Goal: Information Seeking & Learning: Learn about a topic

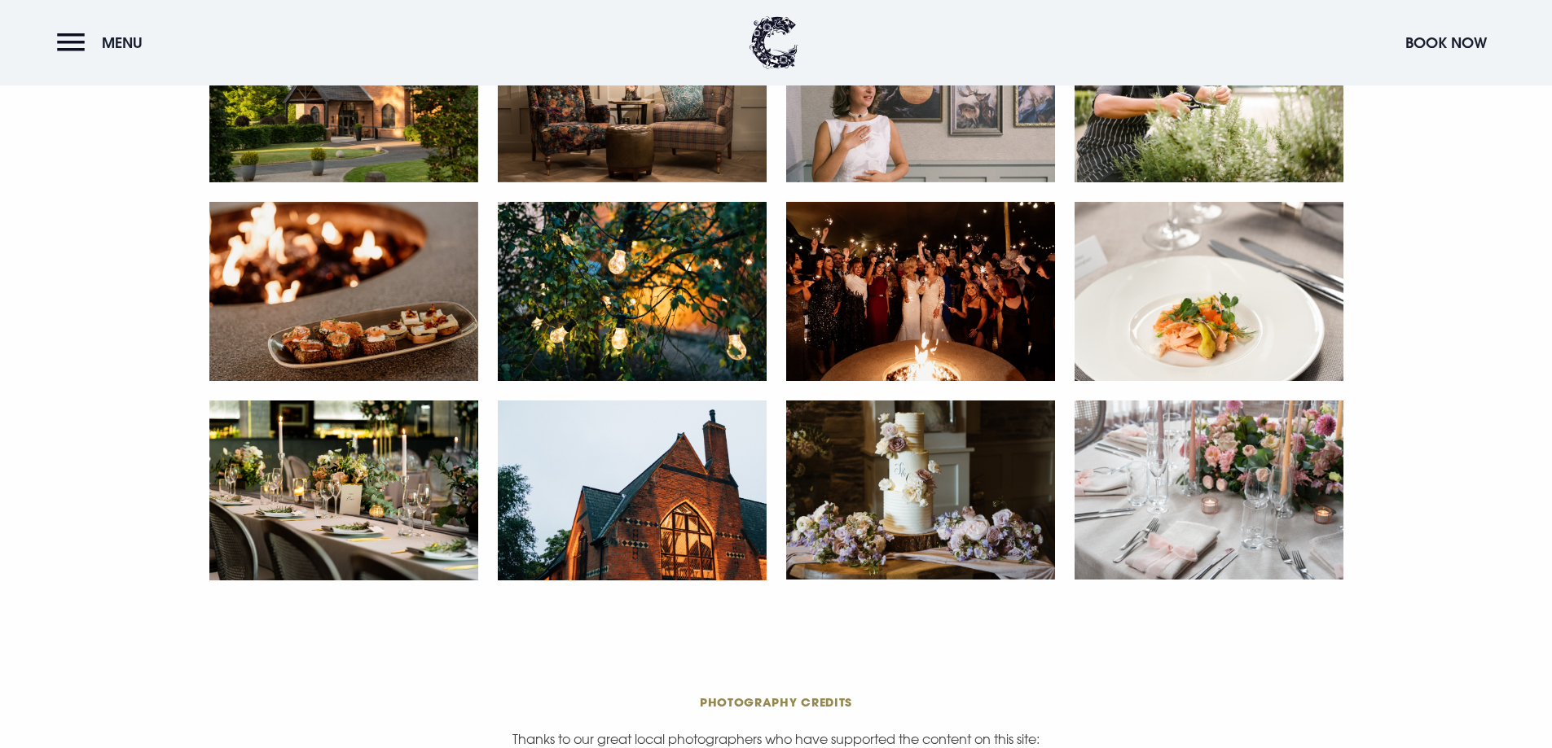
scroll to position [3176, 0]
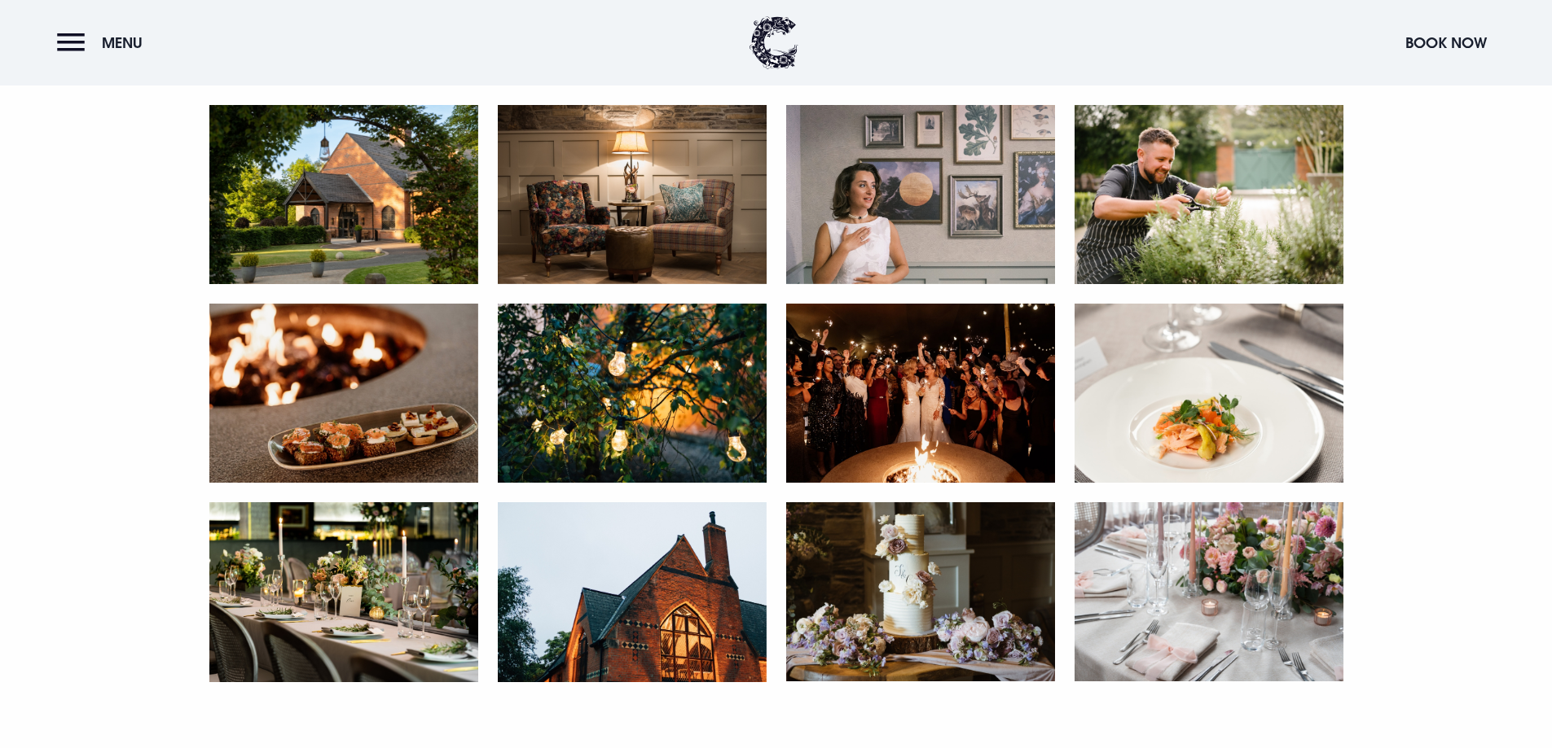
click at [1211, 630] on img at bounding box center [1208, 592] width 269 height 179
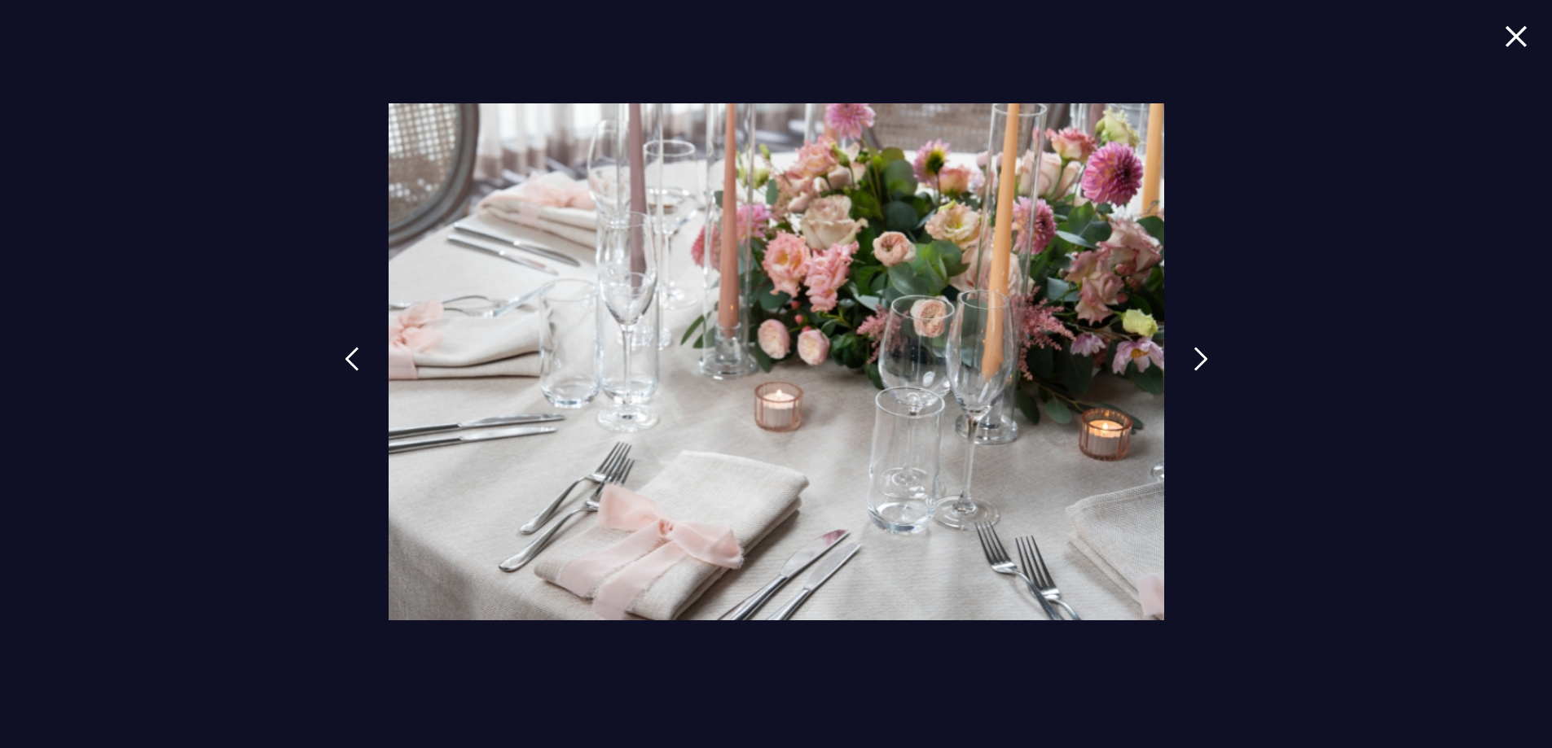
click at [1507, 37] on img at bounding box center [1515, 36] width 23 height 22
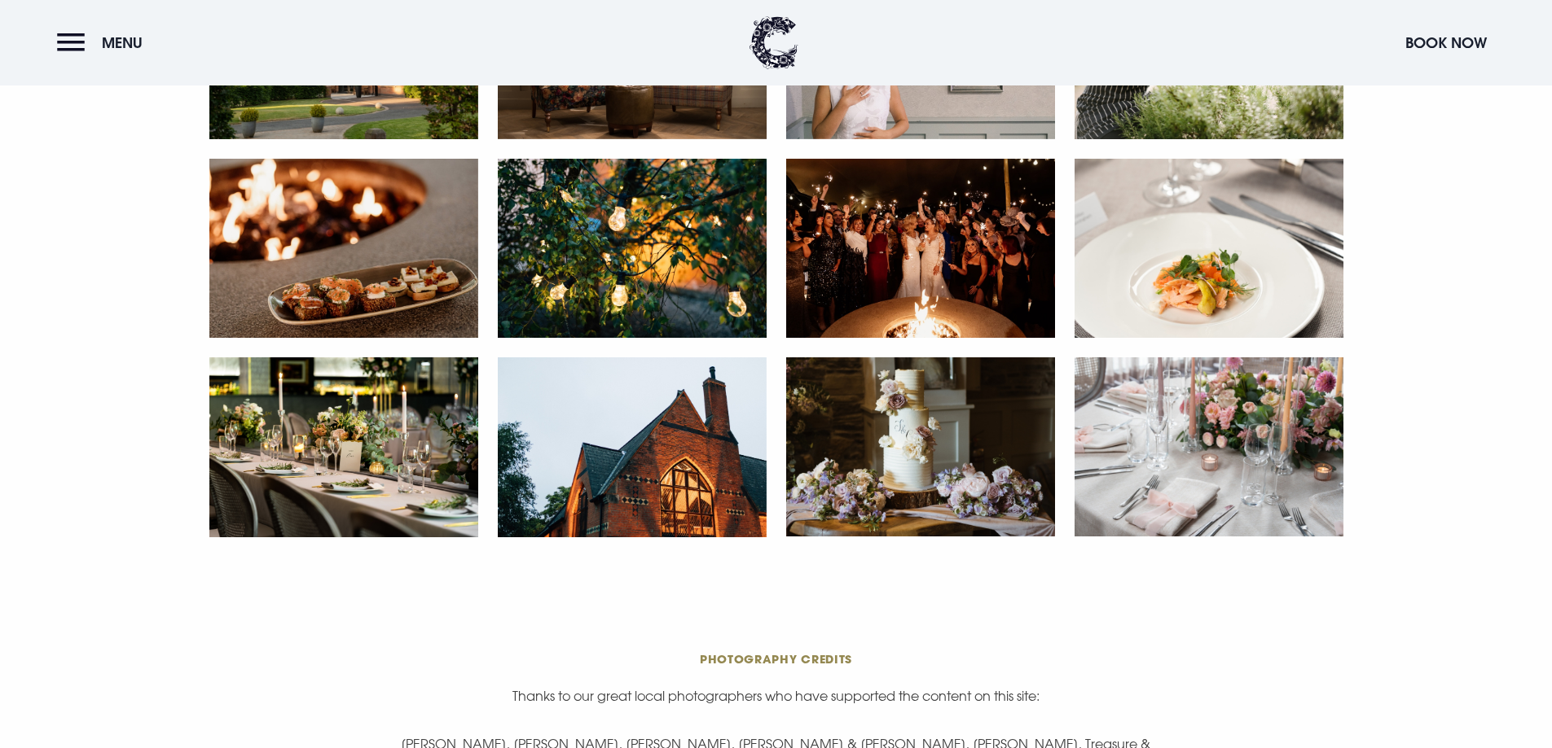
scroll to position [3339, 0]
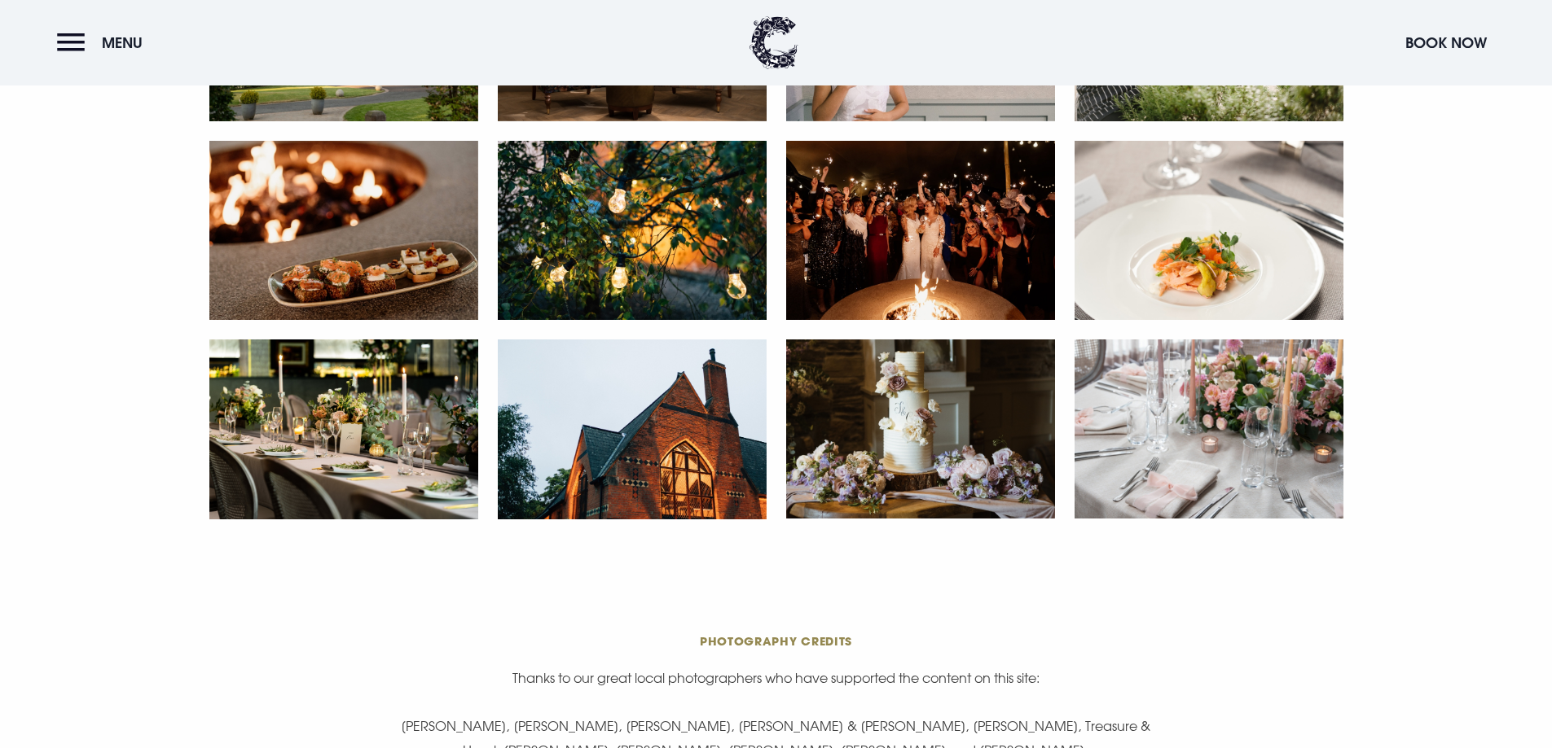
click at [931, 276] on img at bounding box center [920, 230] width 269 height 179
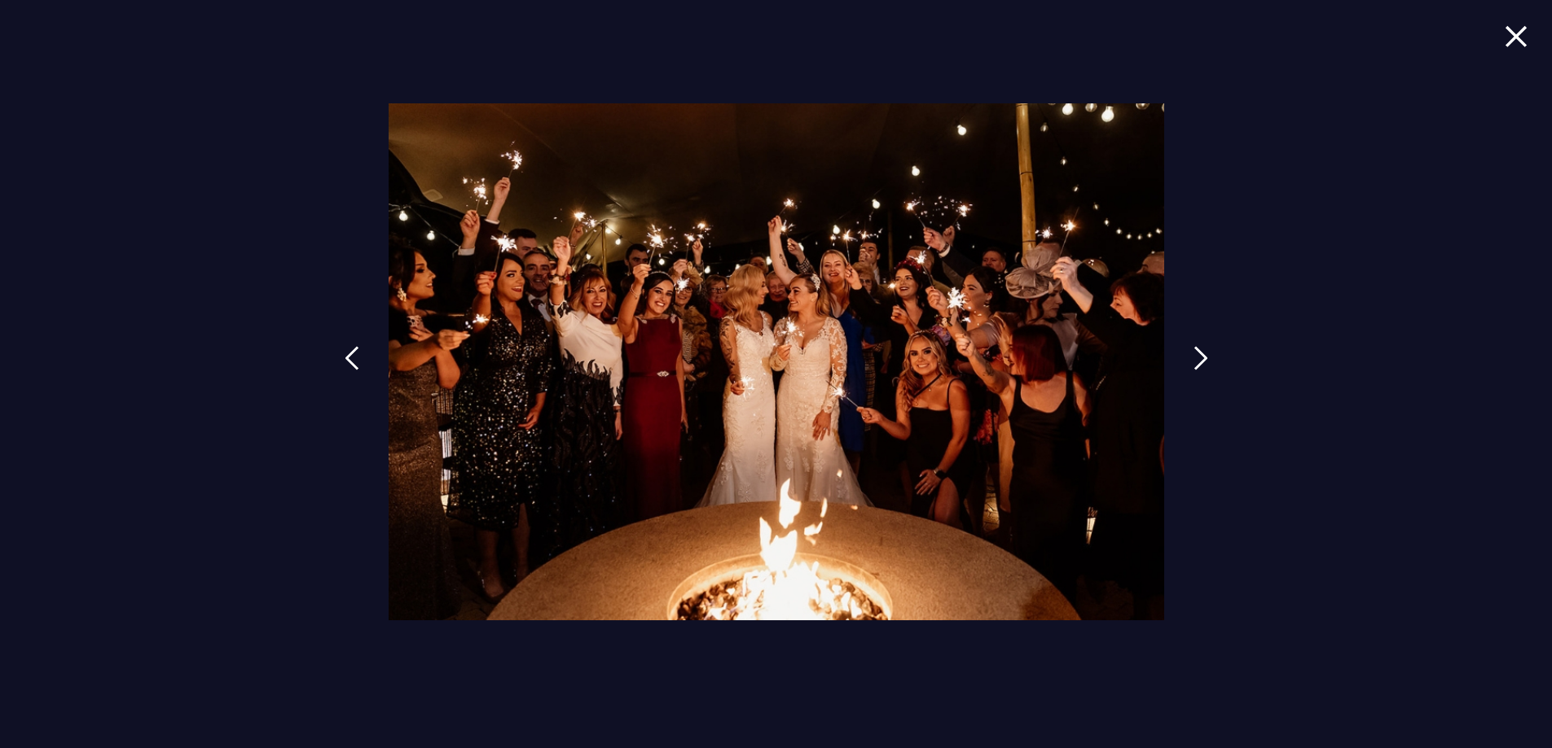
click at [1514, 29] on img at bounding box center [1515, 36] width 23 height 22
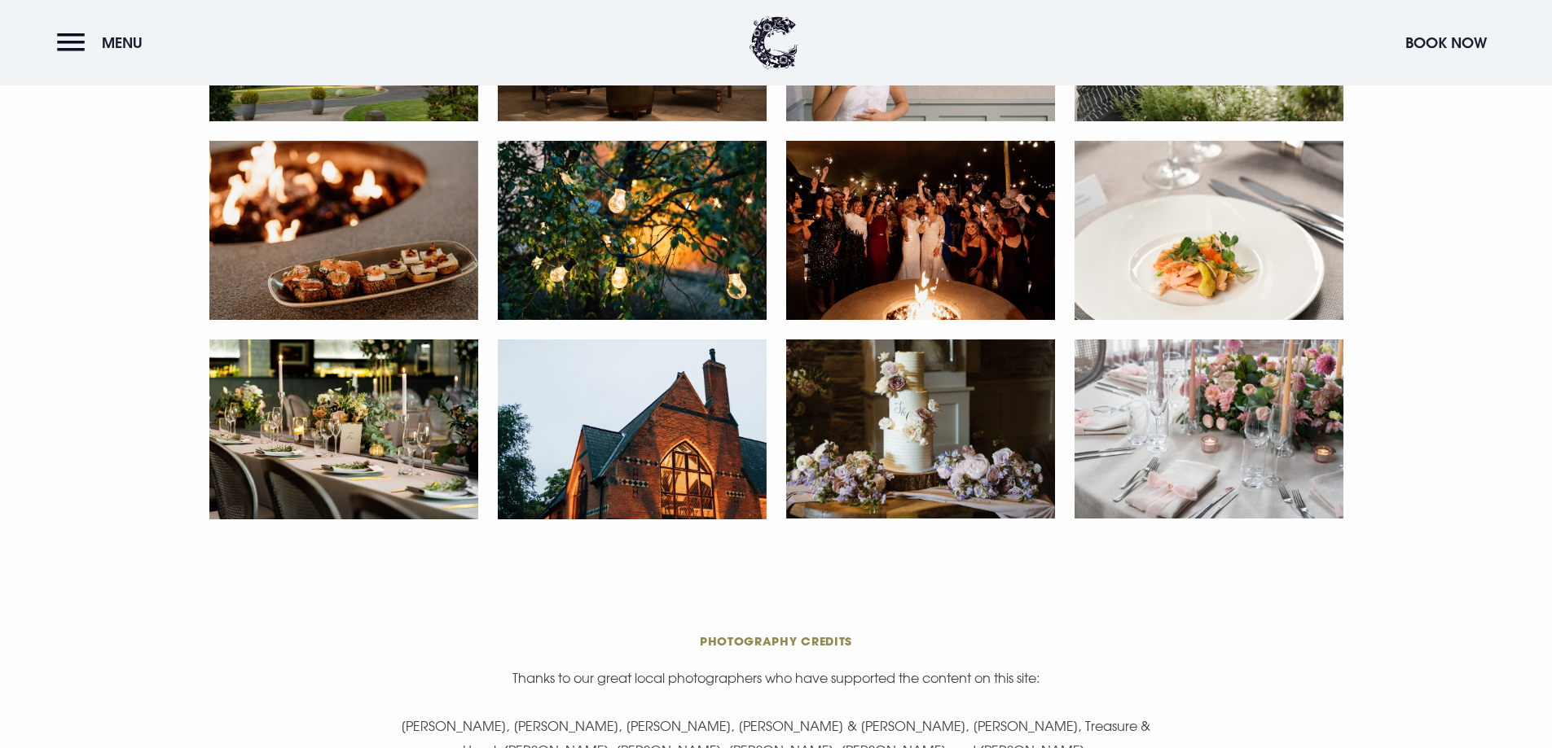
click at [990, 218] on img at bounding box center [920, 230] width 269 height 179
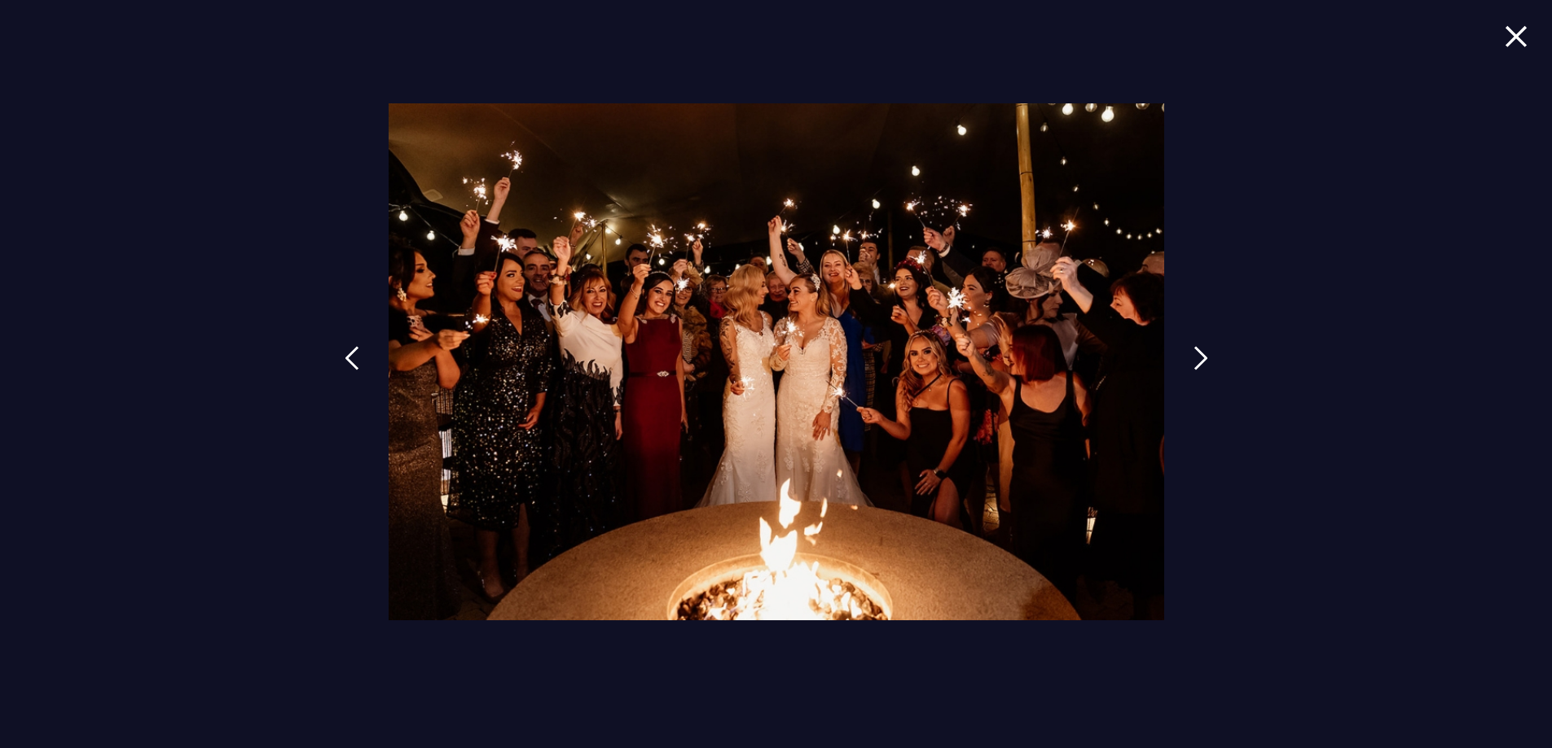
click at [1503, 37] on div at bounding box center [776, 374] width 1552 height 748
click at [1508, 38] on img at bounding box center [1515, 36] width 23 height 22
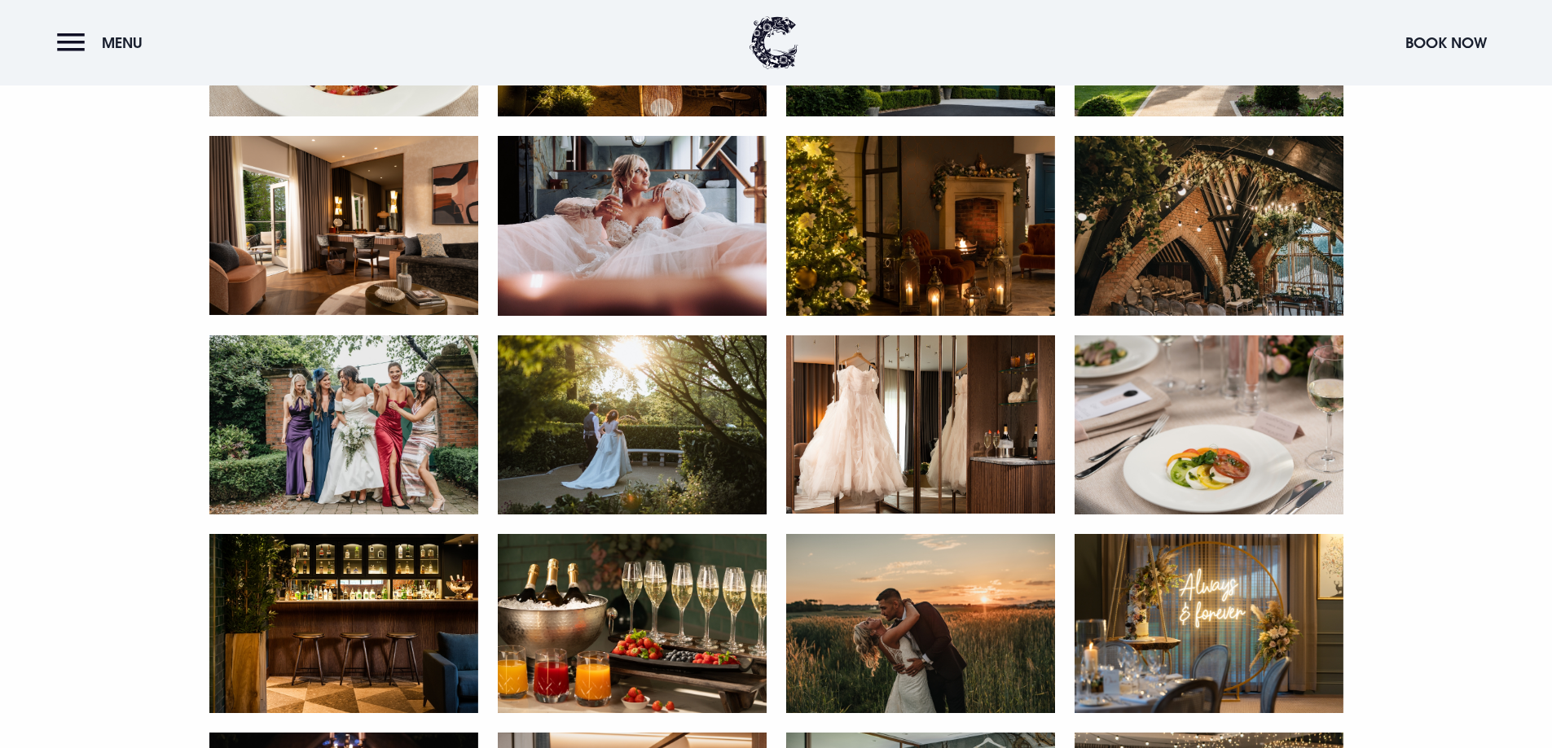
scroll to position [1792, 0]
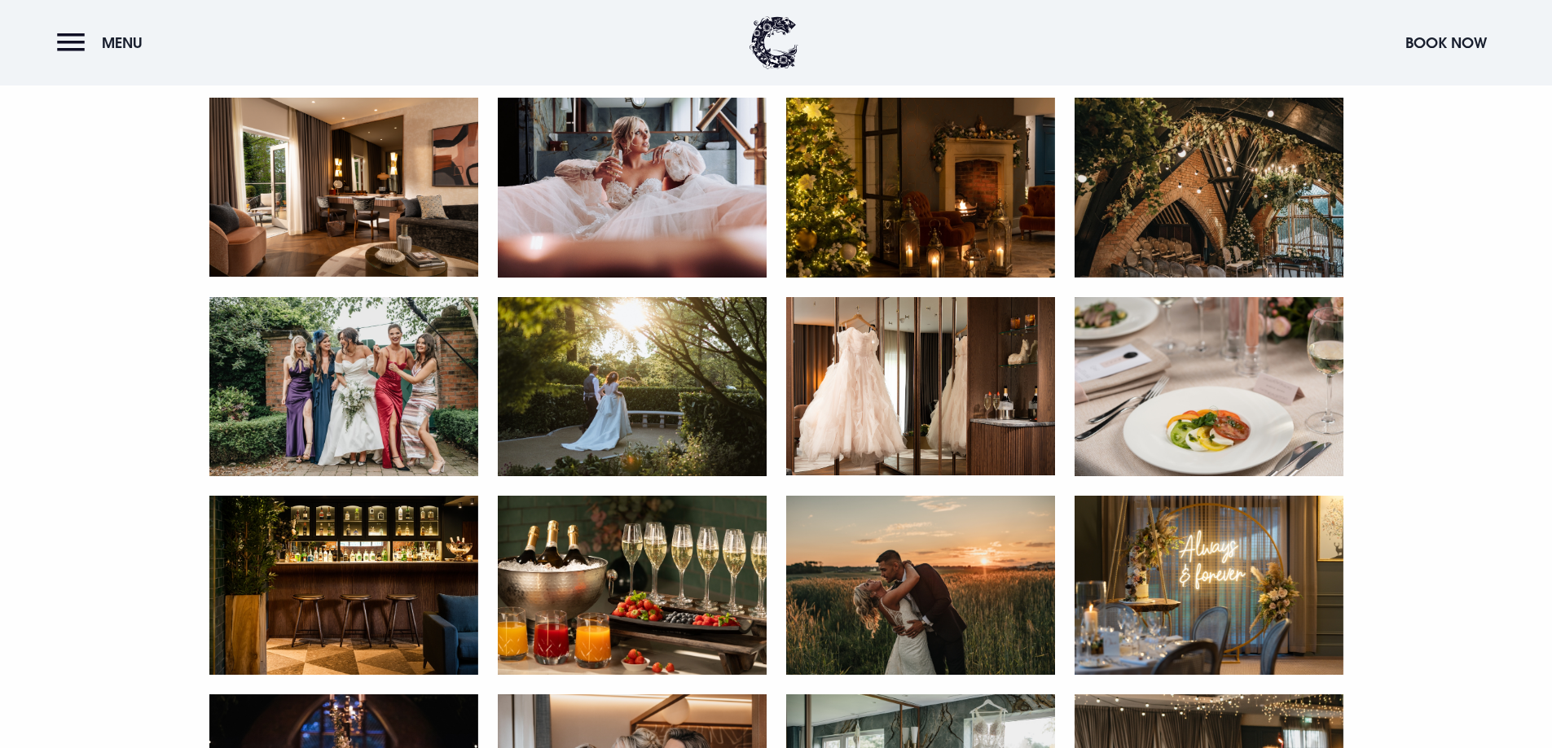
click at [663, 414] on img at bounding box center [632, 386] width 269 height 179
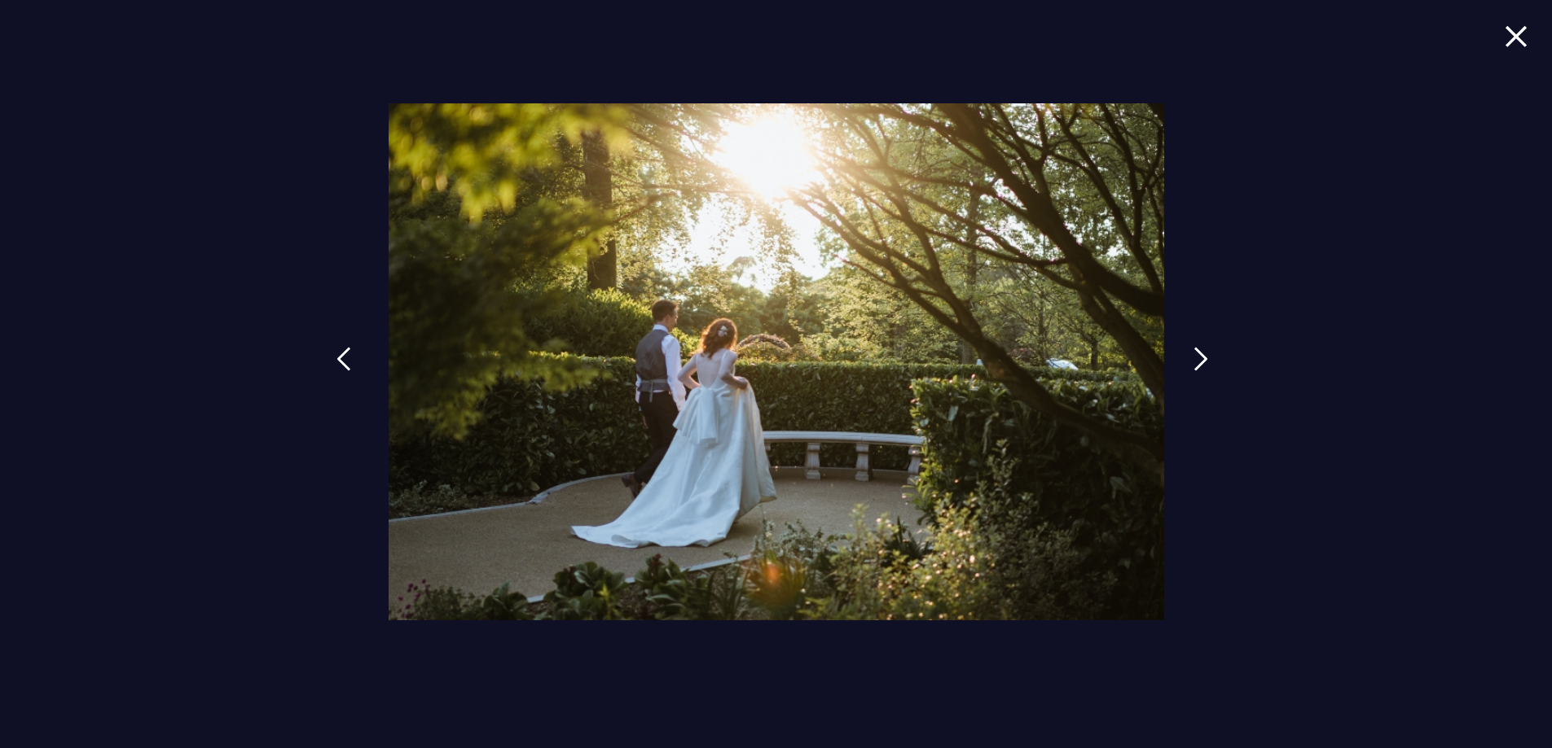
click at [351, 350] on link at bounding box center [343, 371] width 41 height 75
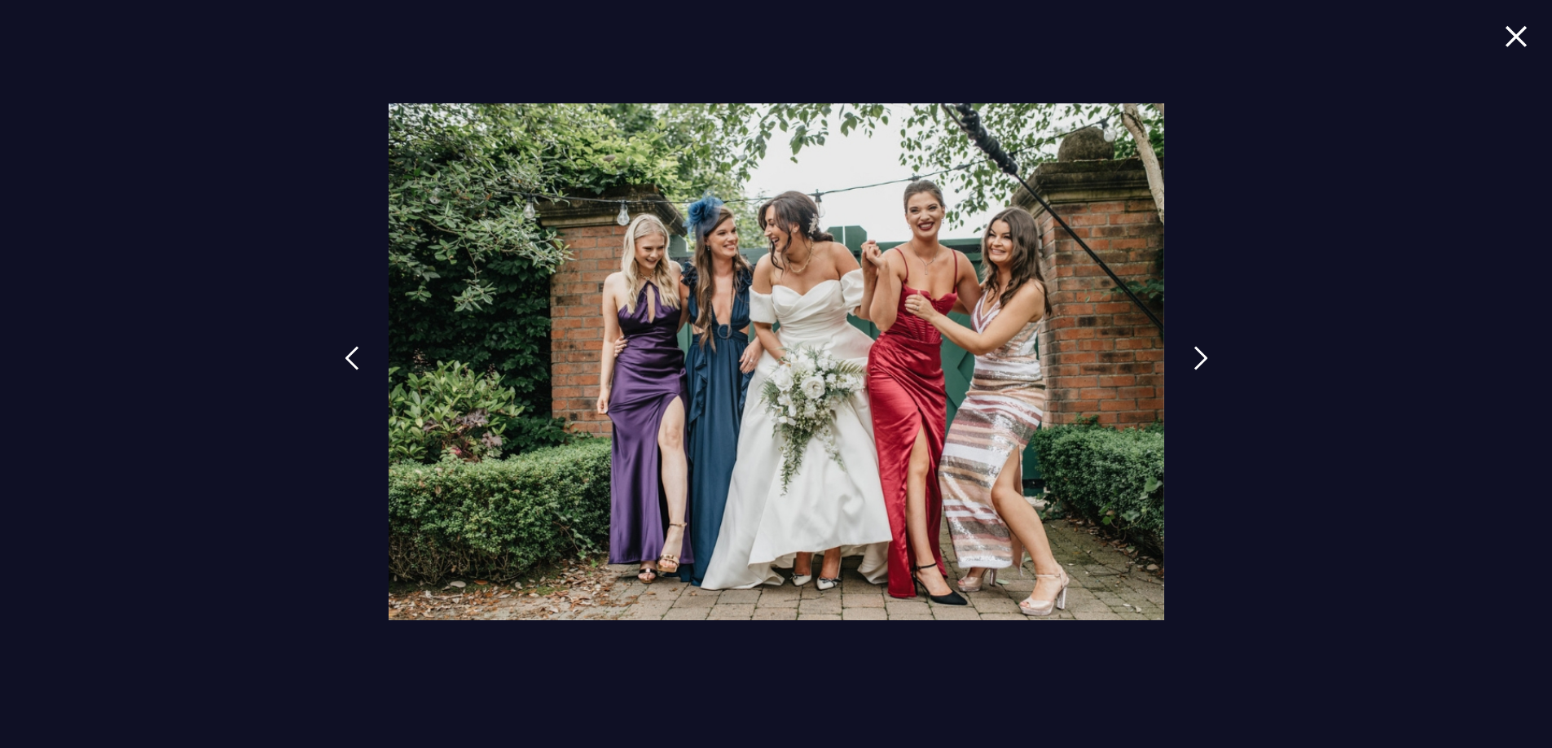
click at [1517, 33] on img at bounding box center [1515, 36] width 23 height 22
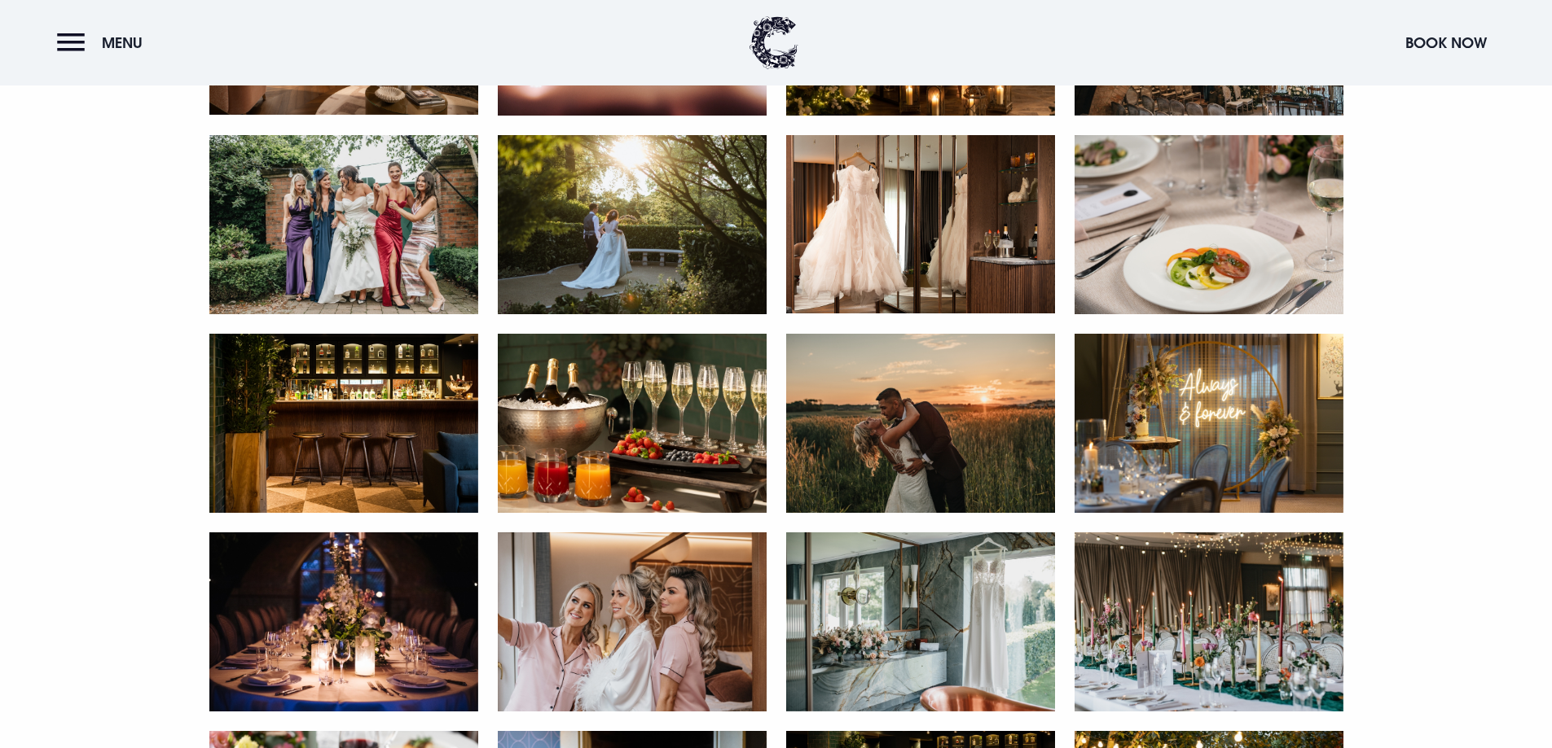
scroll to position [1955, 0]
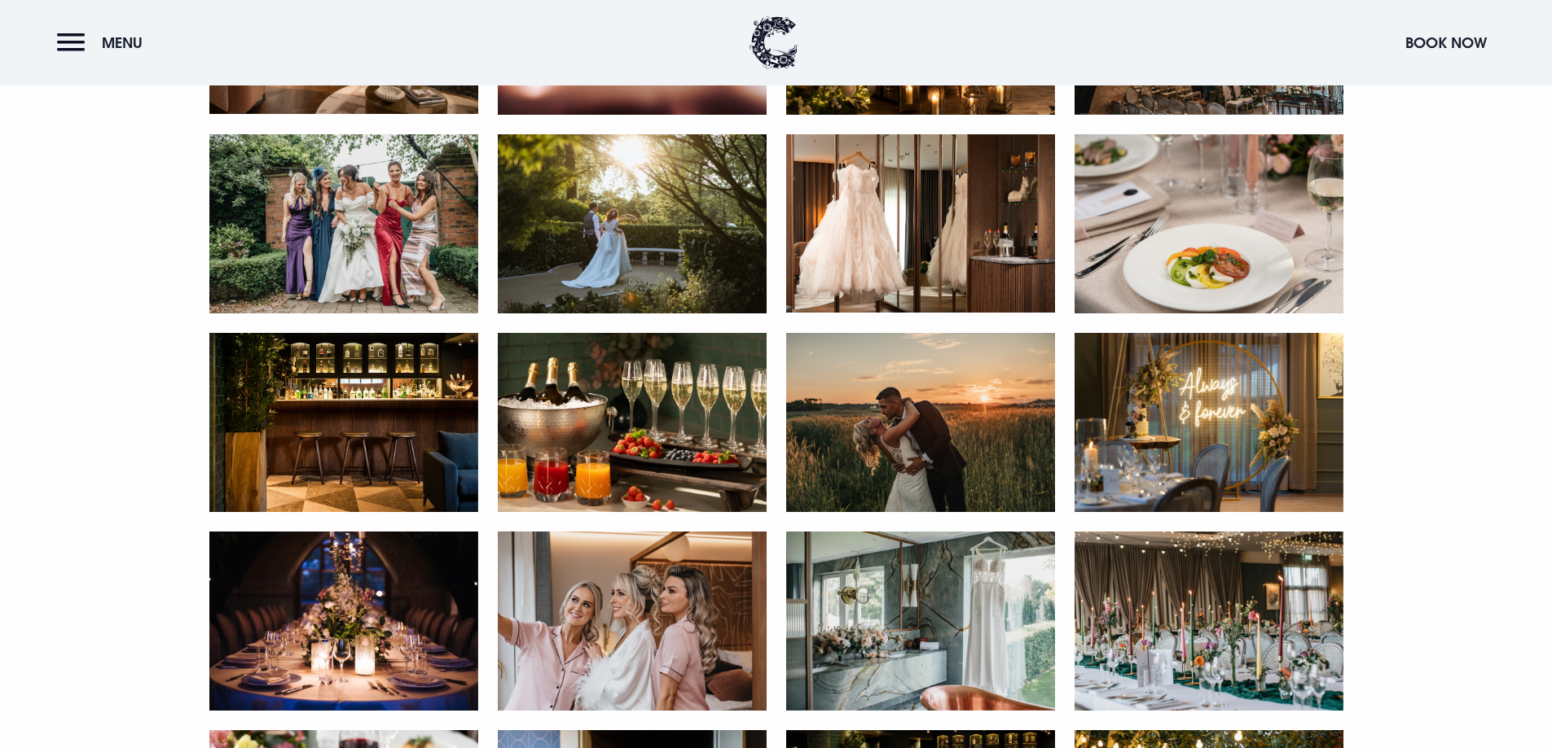
click at [1003, 215] on img at bounding box center [920, 223] width 269 height 179
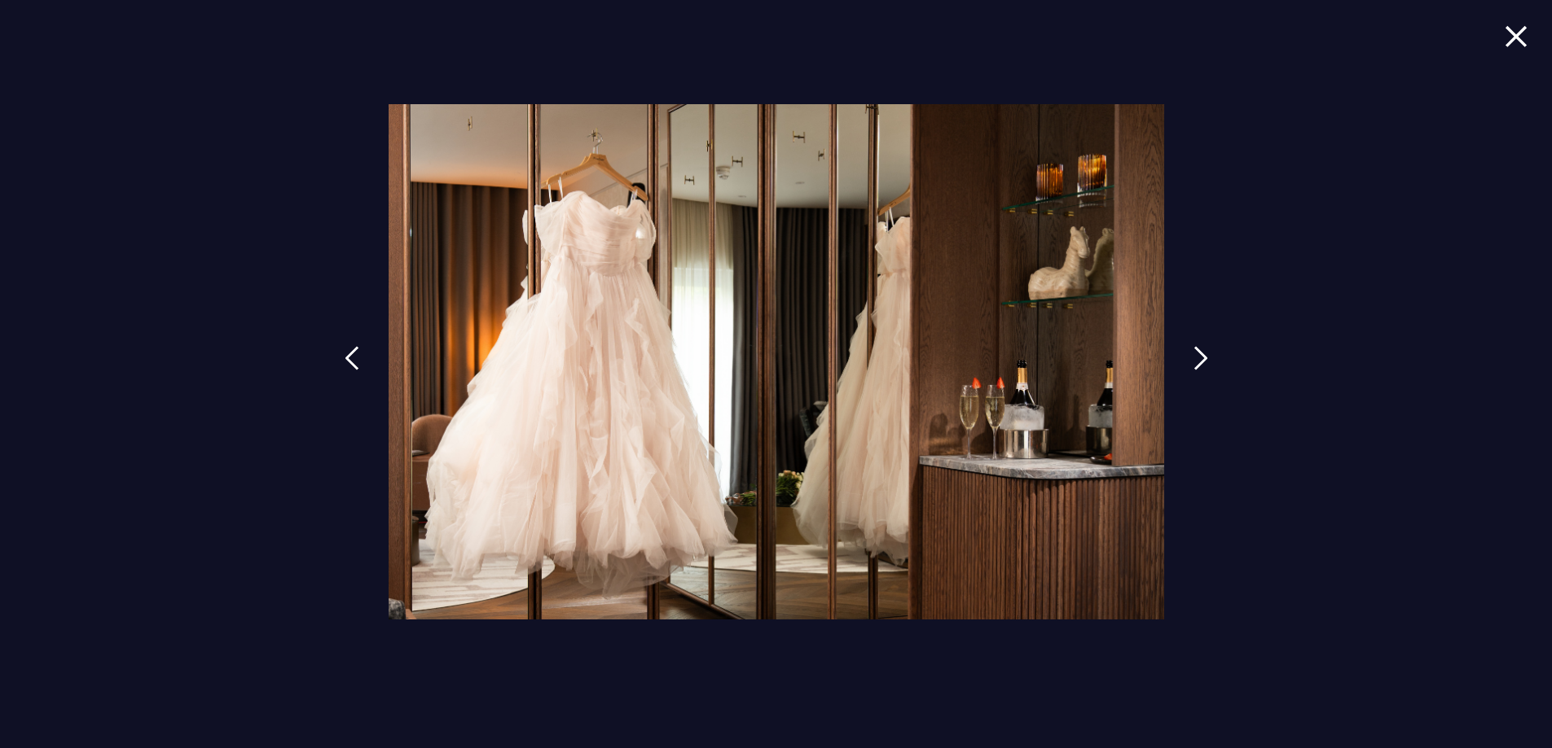
click at [1511, 32] on img at bounding box center [1515, 36] width 23 height 22
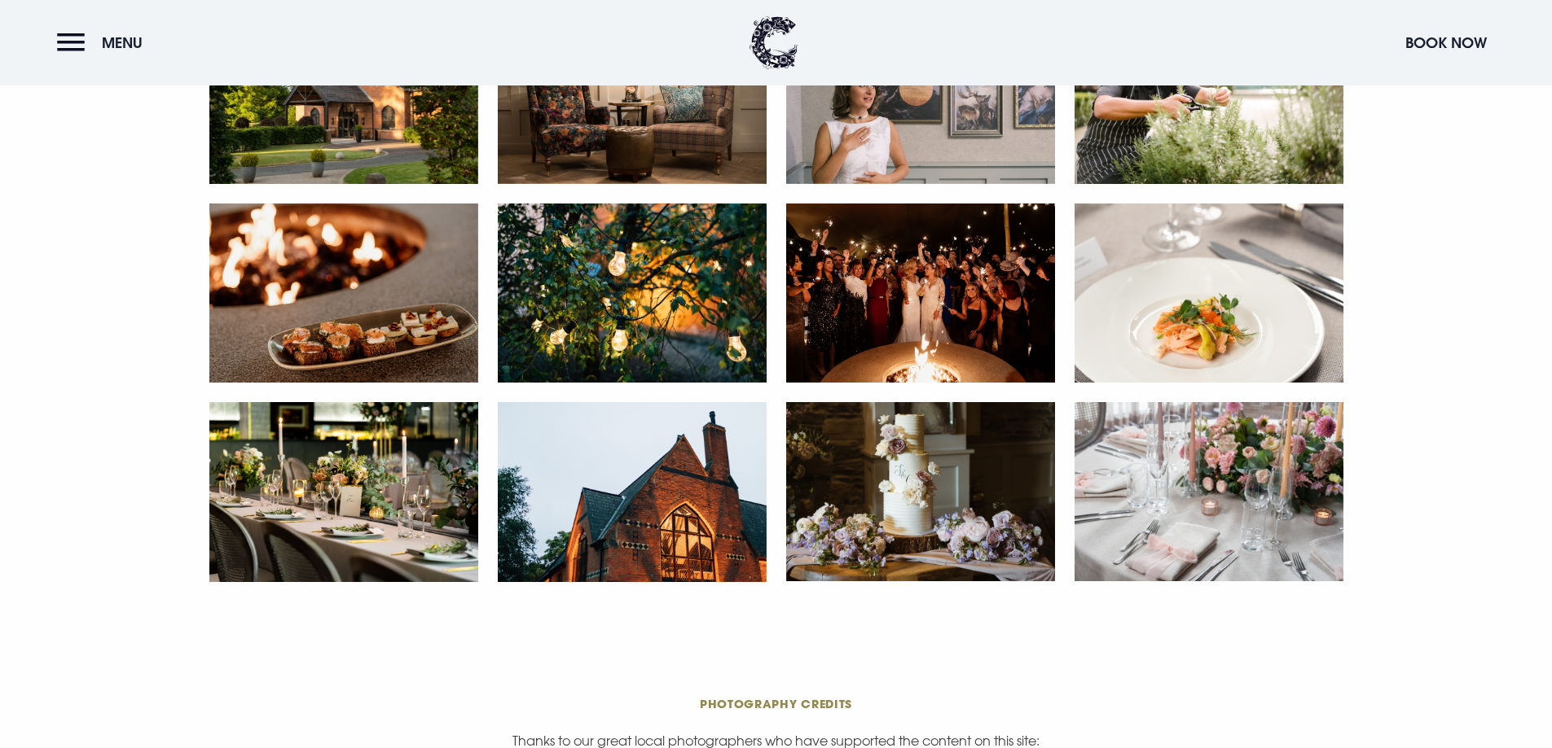
scroll to position [3421, 0]
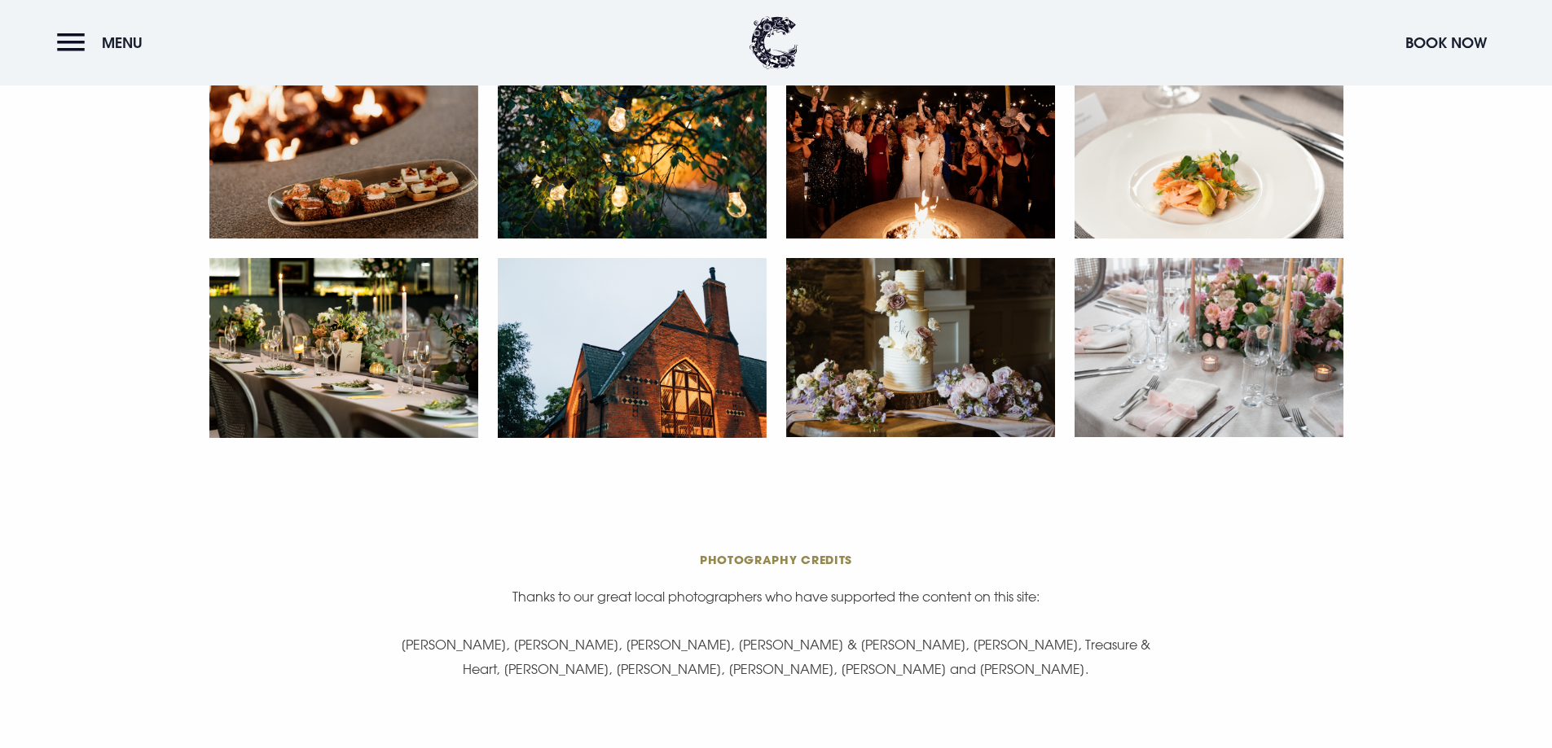
click at [957, 358] on img at bounding box center [920, 347] width 269 height 179
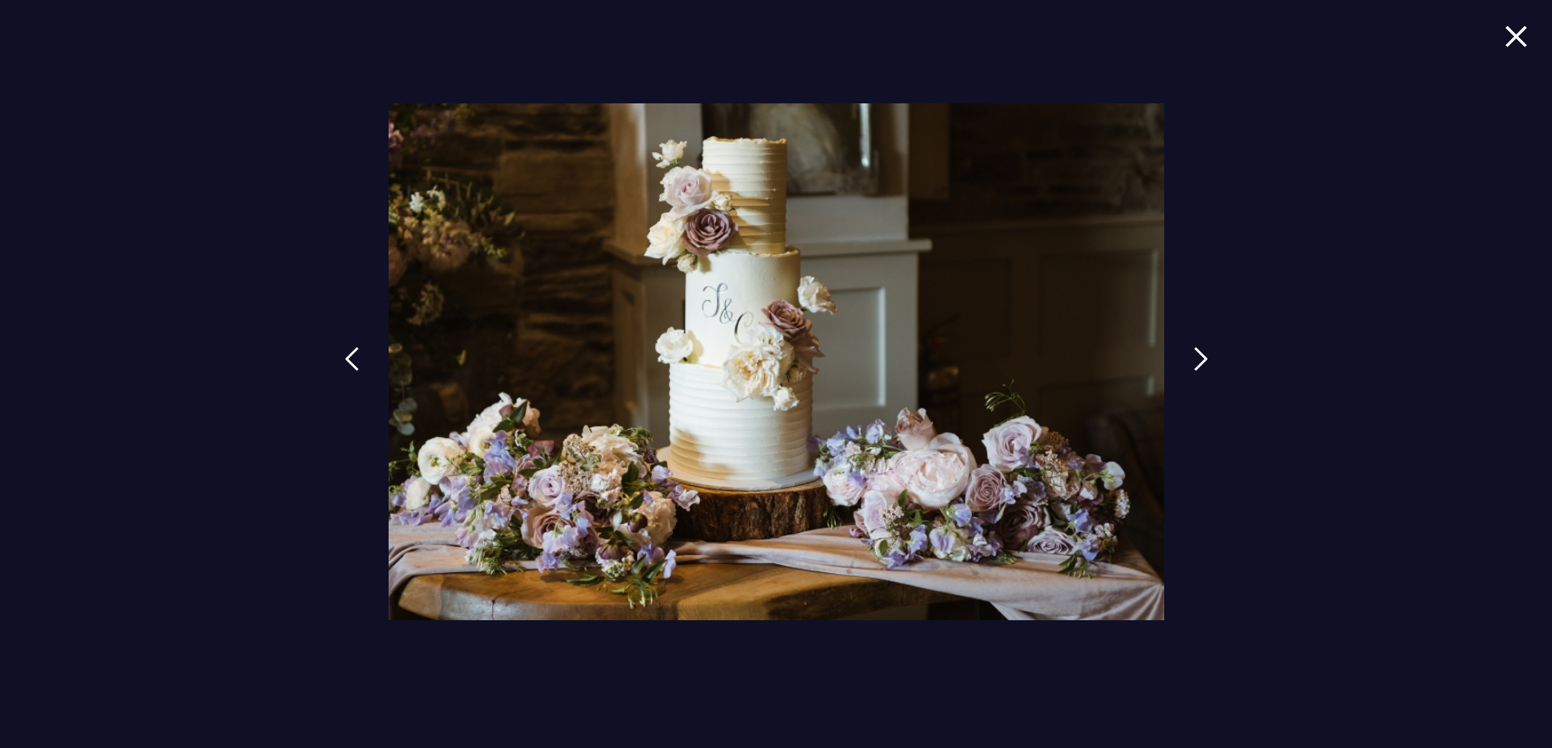
click at [1505, 32] on img at bounding box center [1515, 36] width 23 height 22
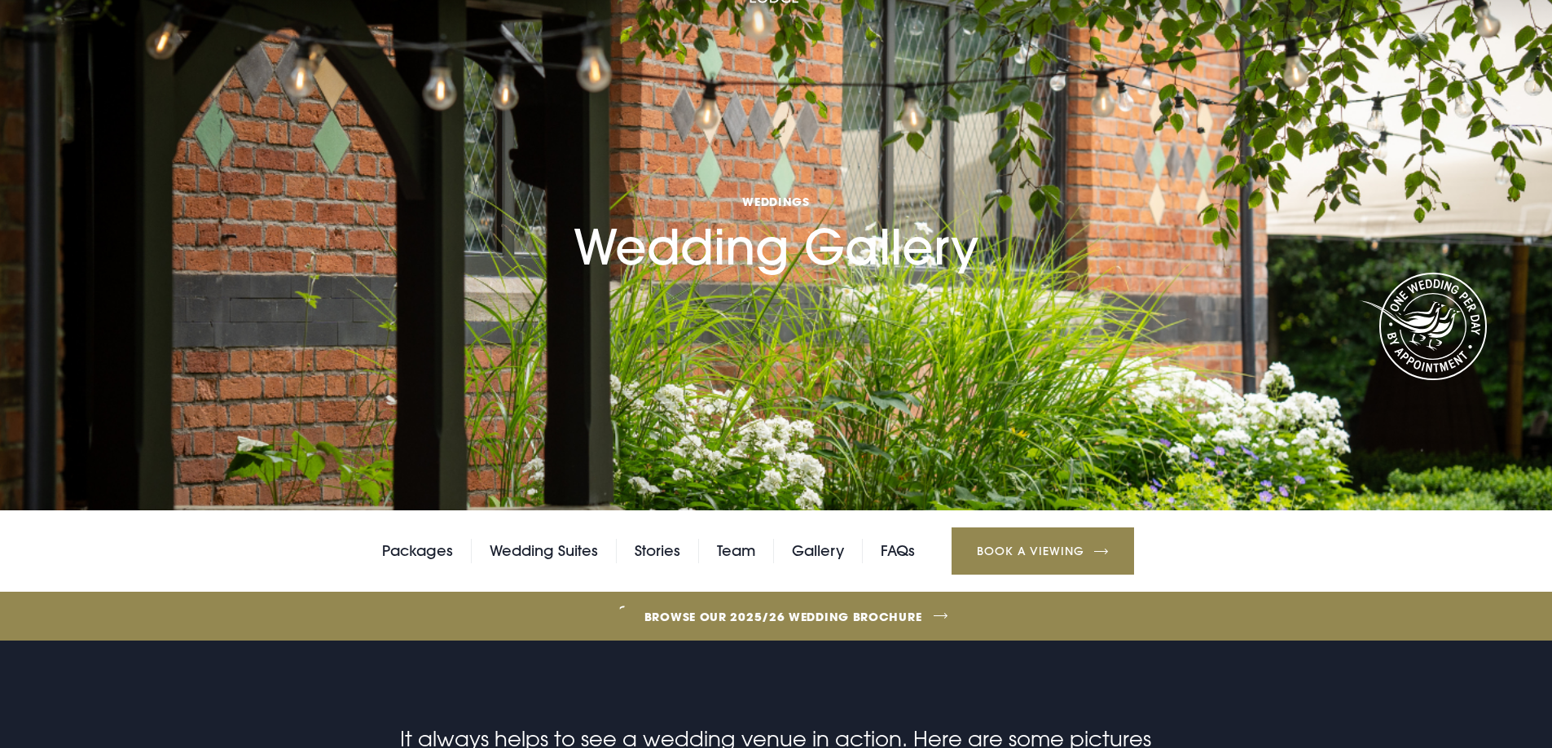
scroll to position [0, 0]
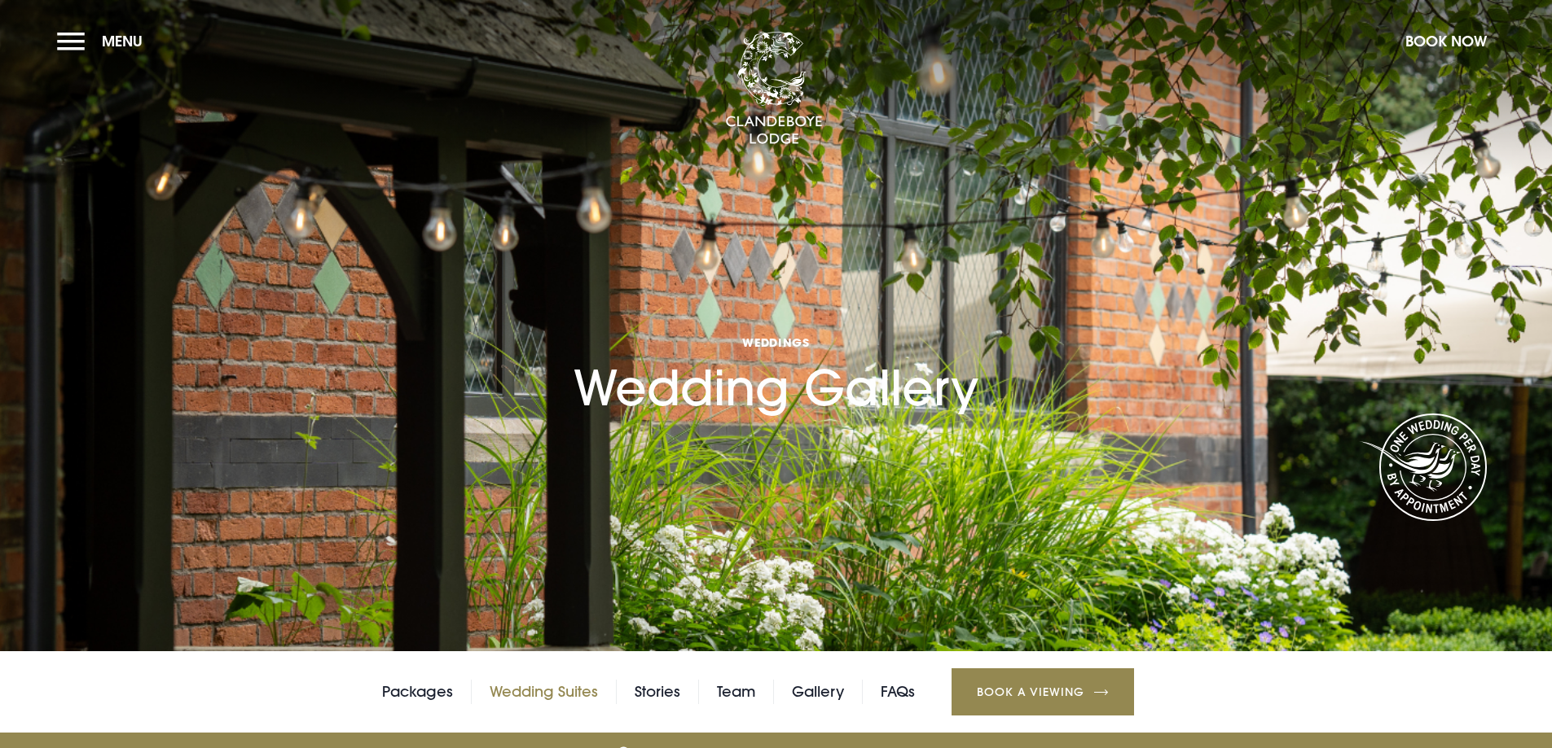
click at [560, 696] on link "Wedding Suites" at bounding box center [543, 692] width 108 height 24
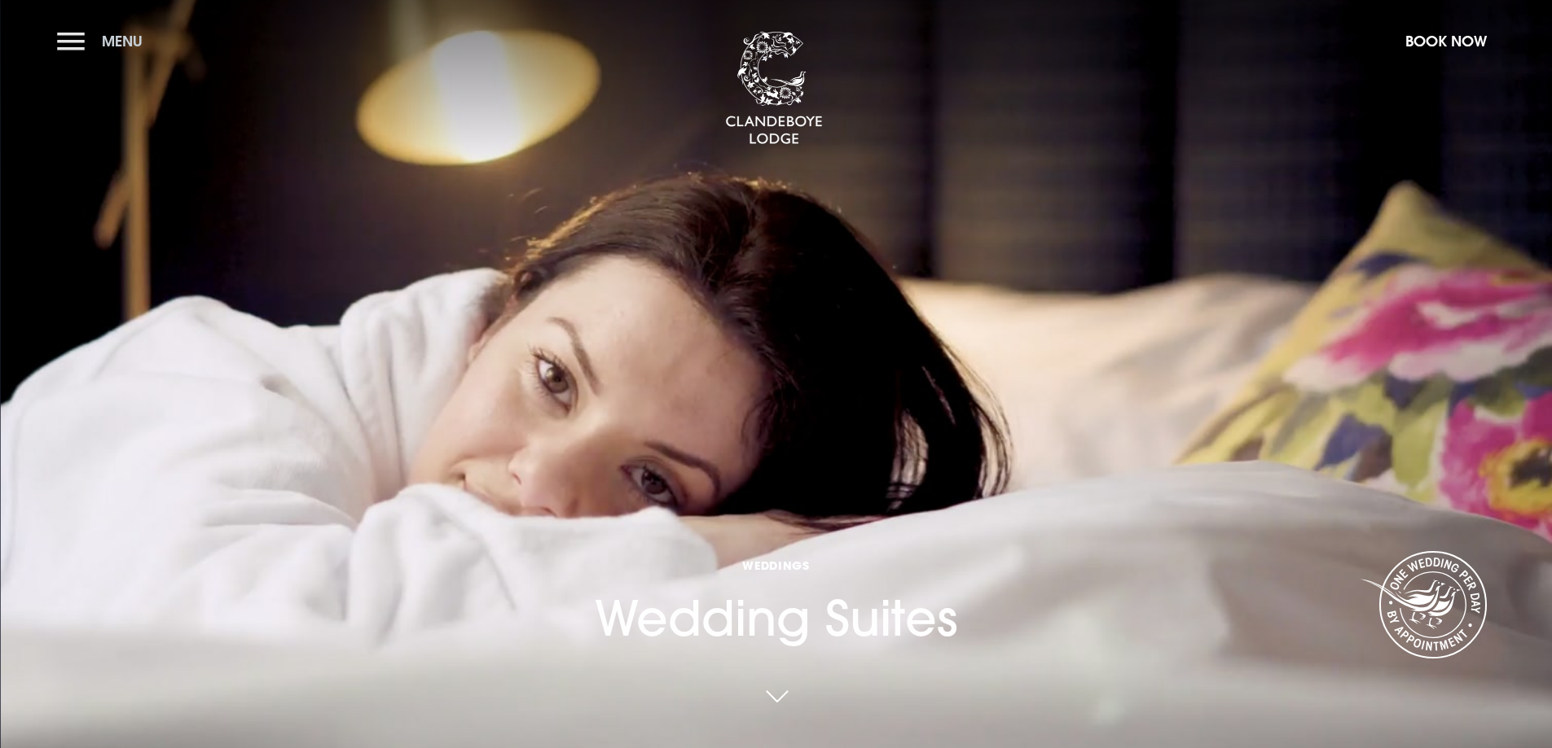
click at [72, 46] on button "Menu" at bounding box center [104, 41] width 94 height 35
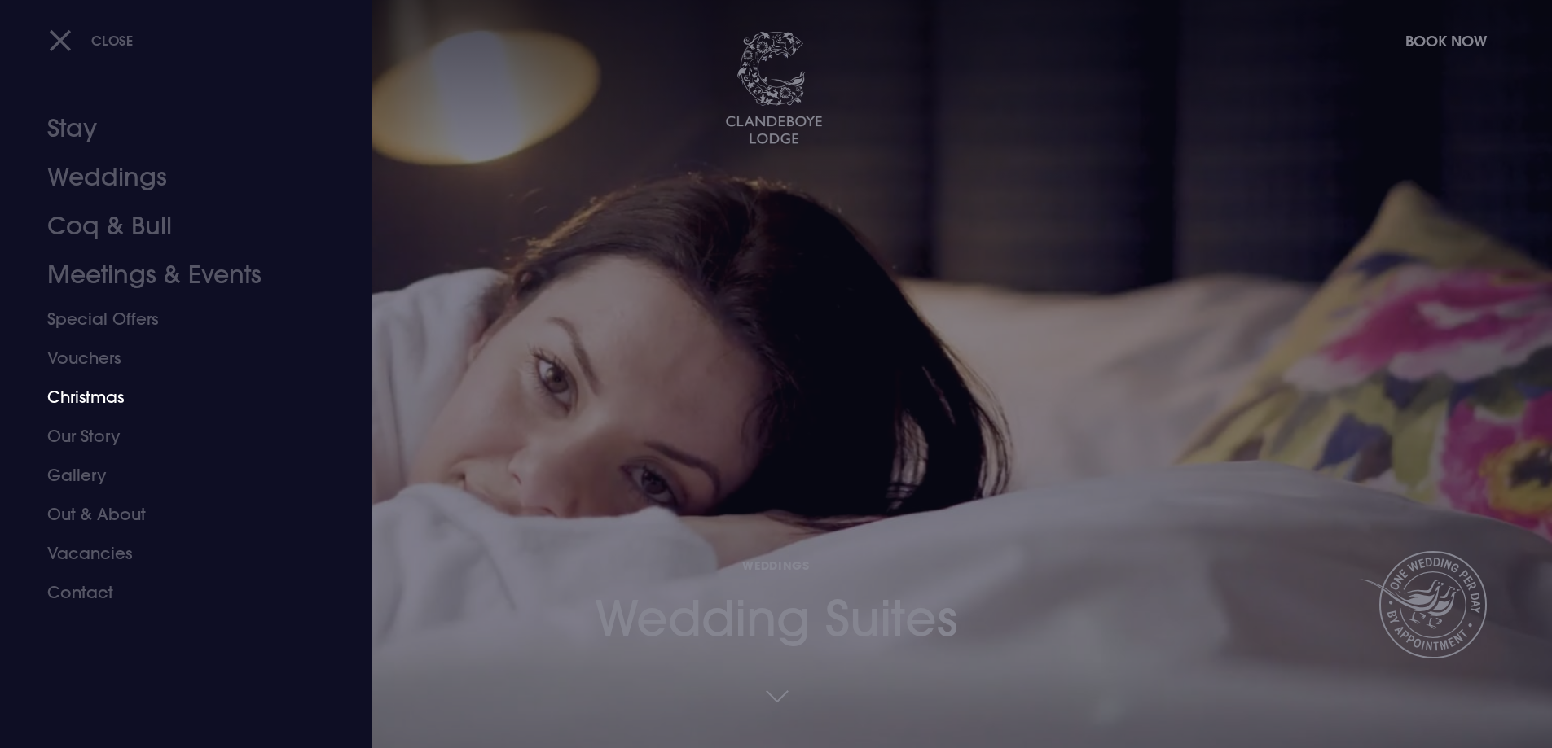
click at [99, 392] on link "Christmas" at bounding box center [175, 397] width 257 height 39
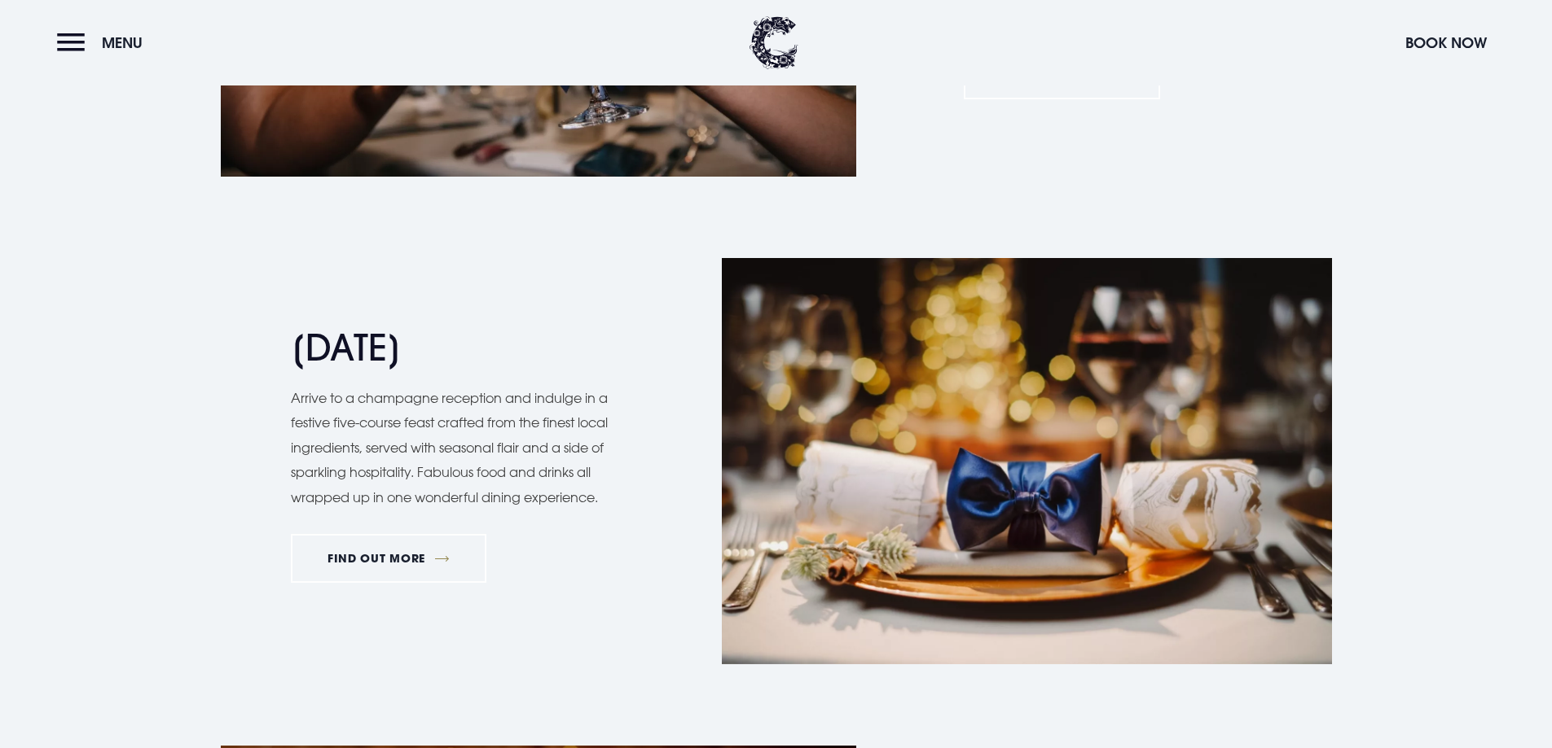
scroll to position [1873, 0]
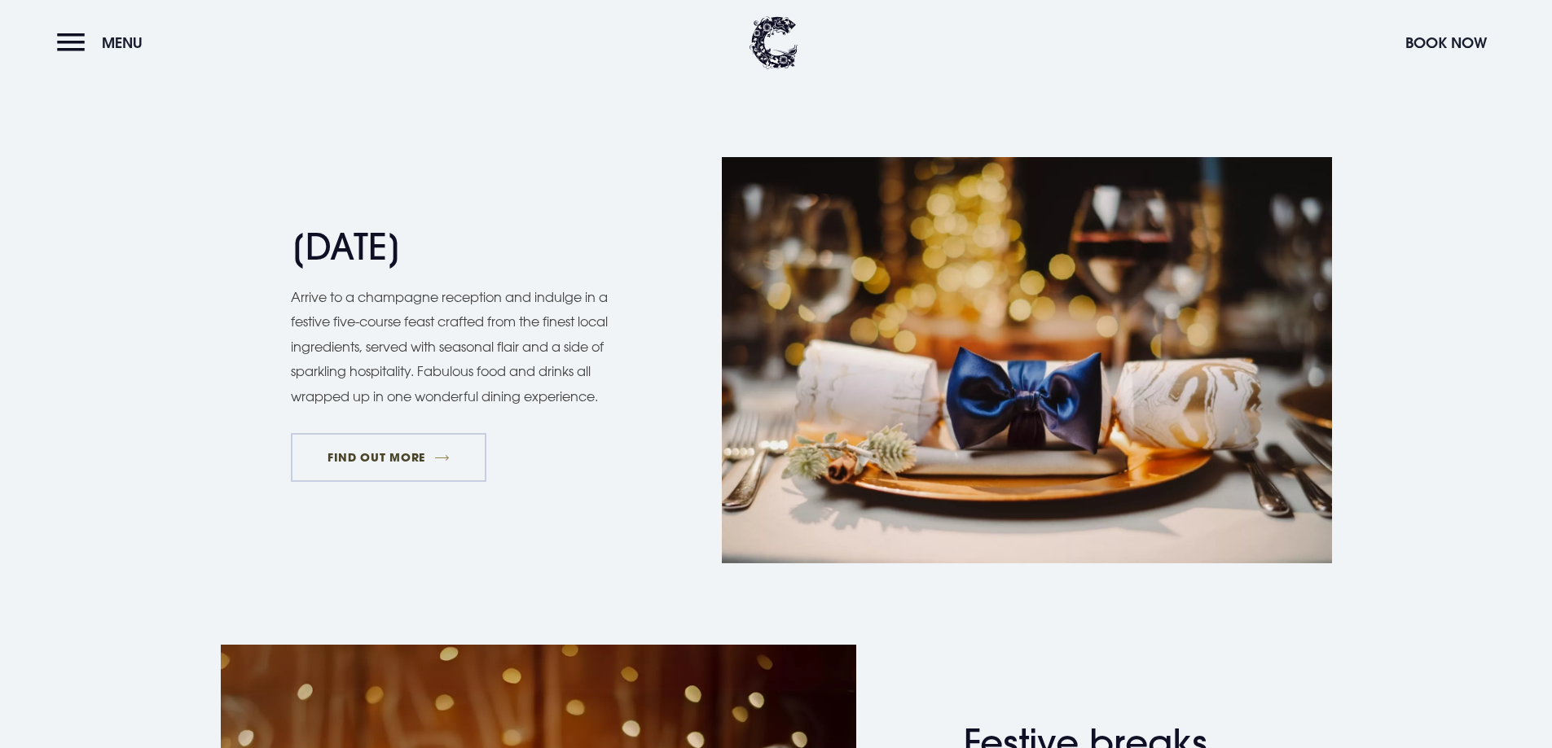
click at [367, 451] on link "FIND OUT MORE" at bounding box center [389, 457] width 196 height 49
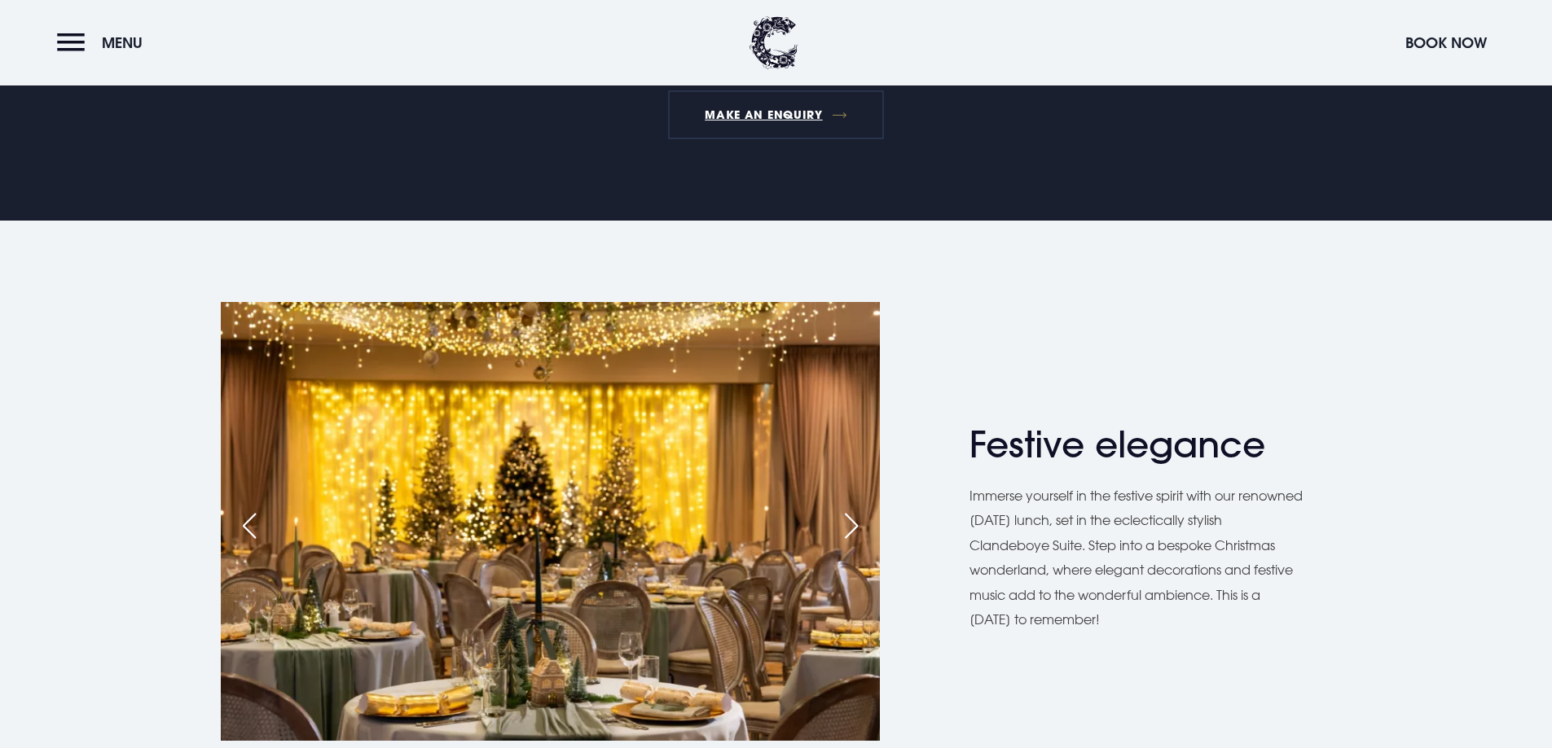
scroll to position [1059, 0]
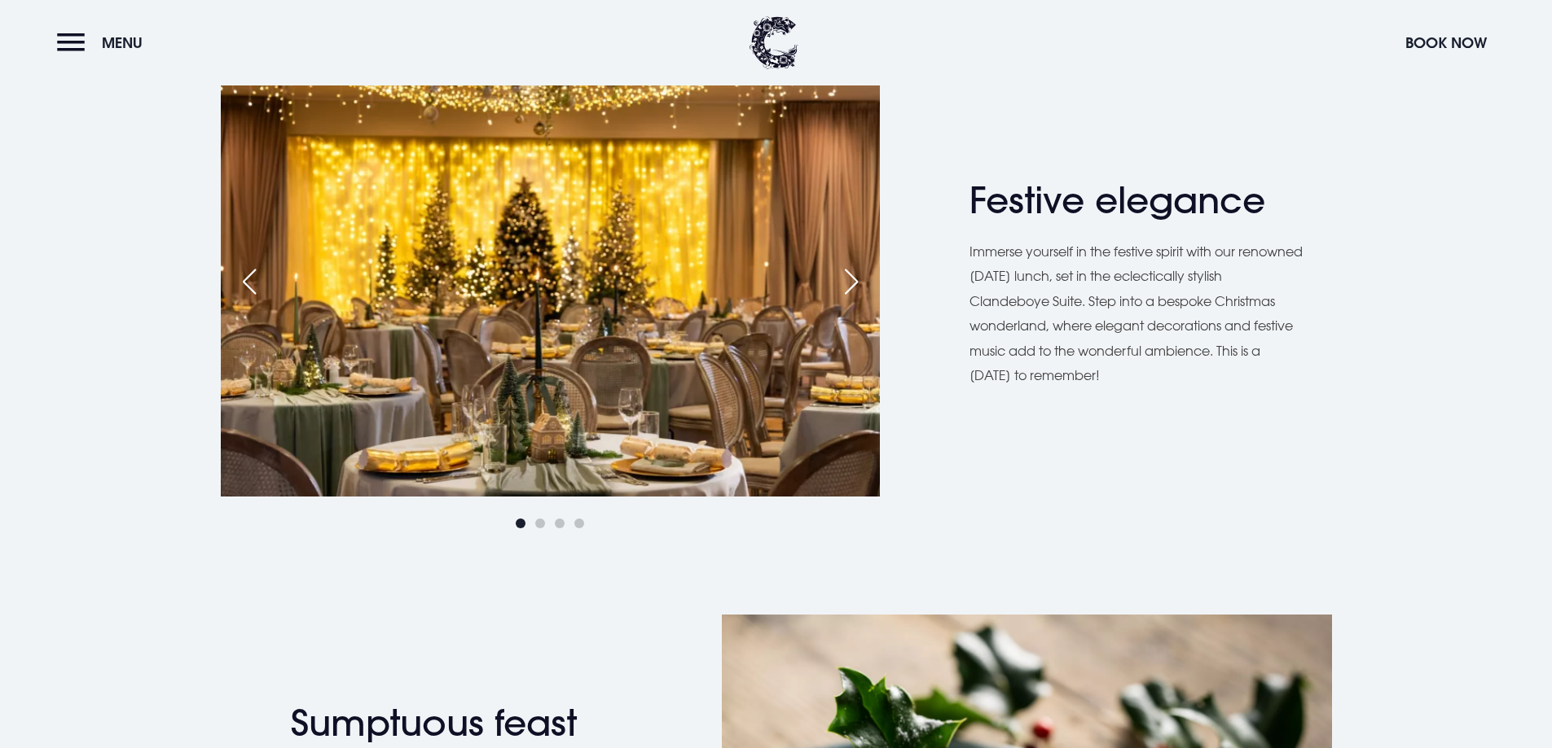
click at [837, 285] on div "Next slide" at bounding box center [851, 282] width 41 height 36
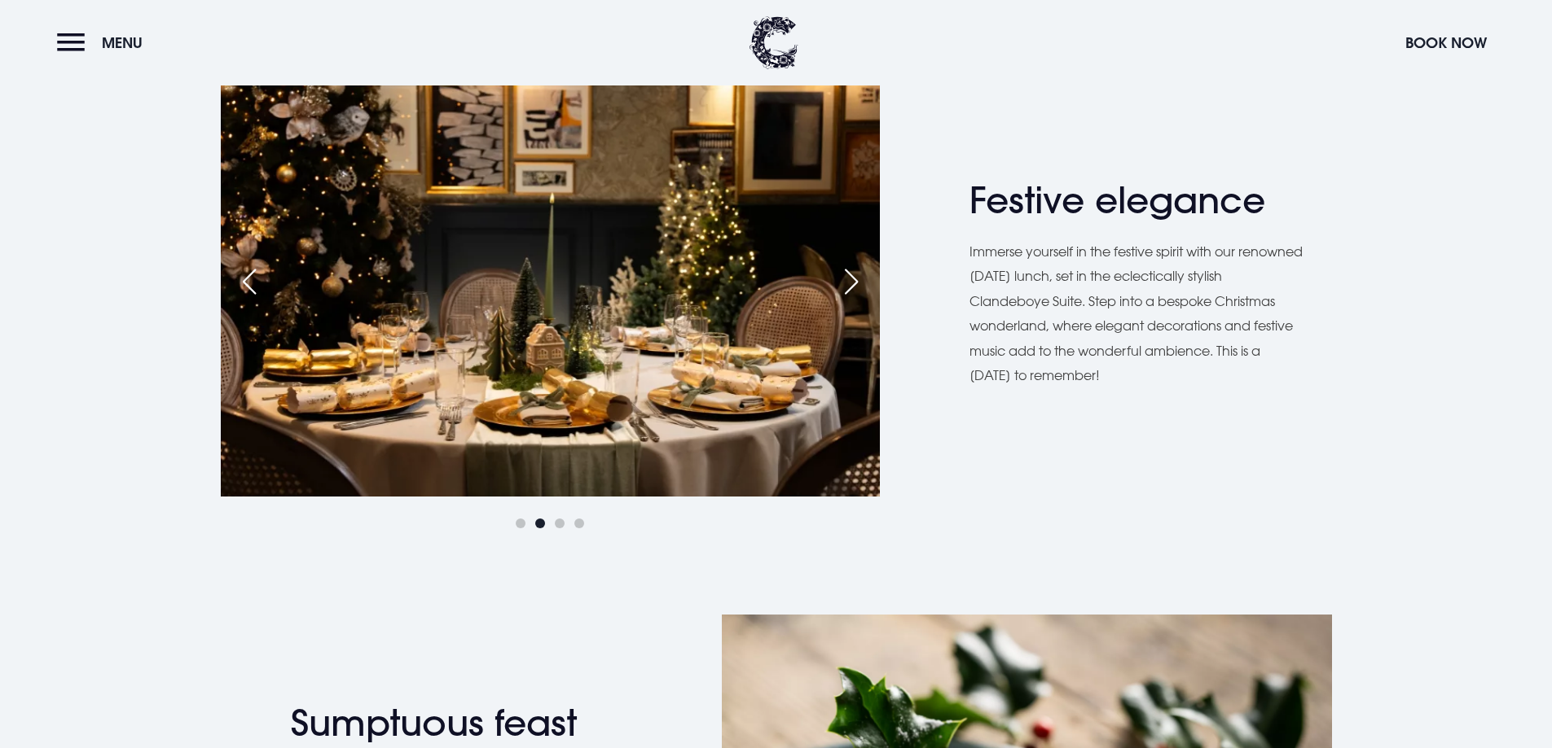
scroll to position [1058, 0]
click at [837, 285] on div "Next slide" at bounding box center [851, 283] width 41 height 36
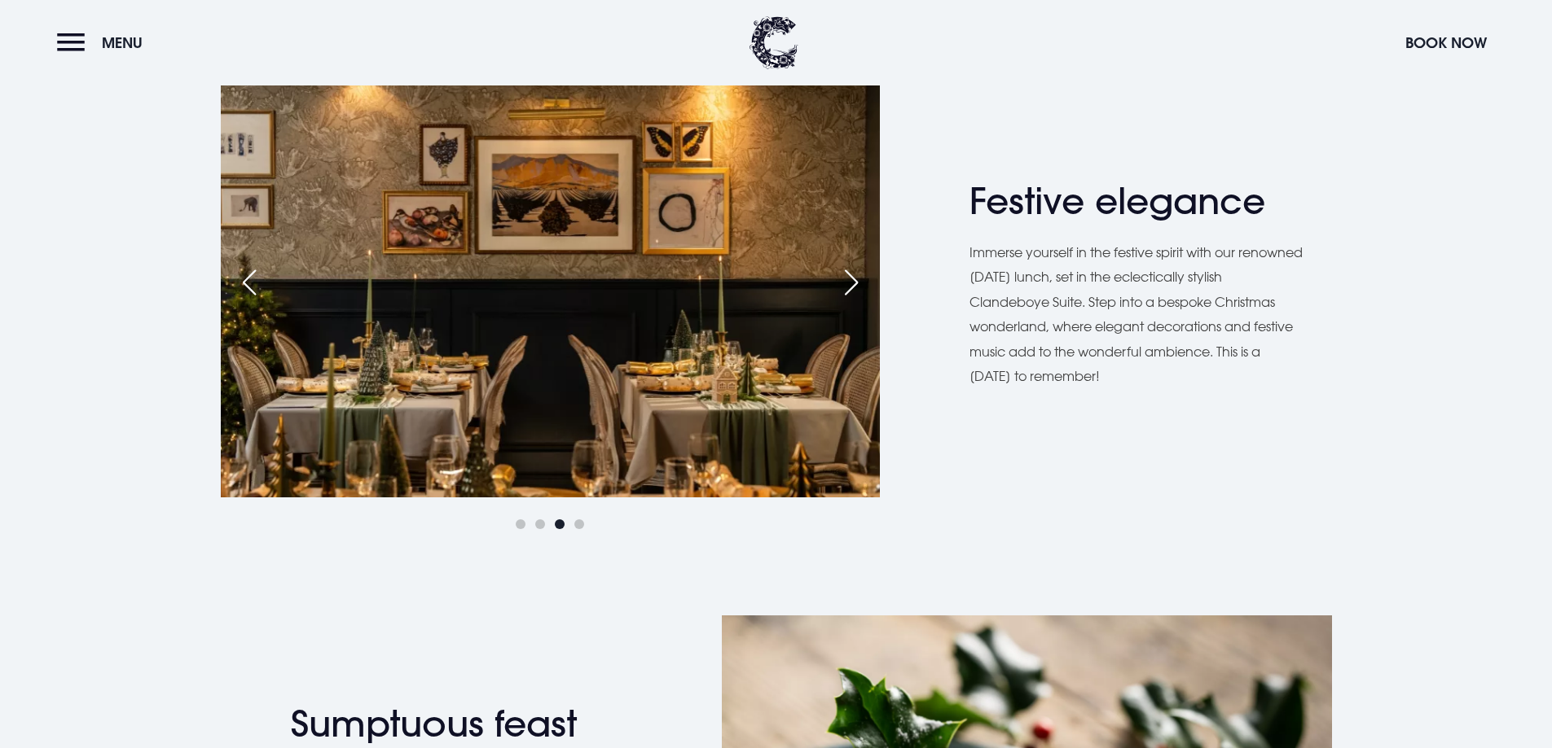
click at [837, 285] on div "Next slide" at bounding box center [851, 283] width 41 height 36
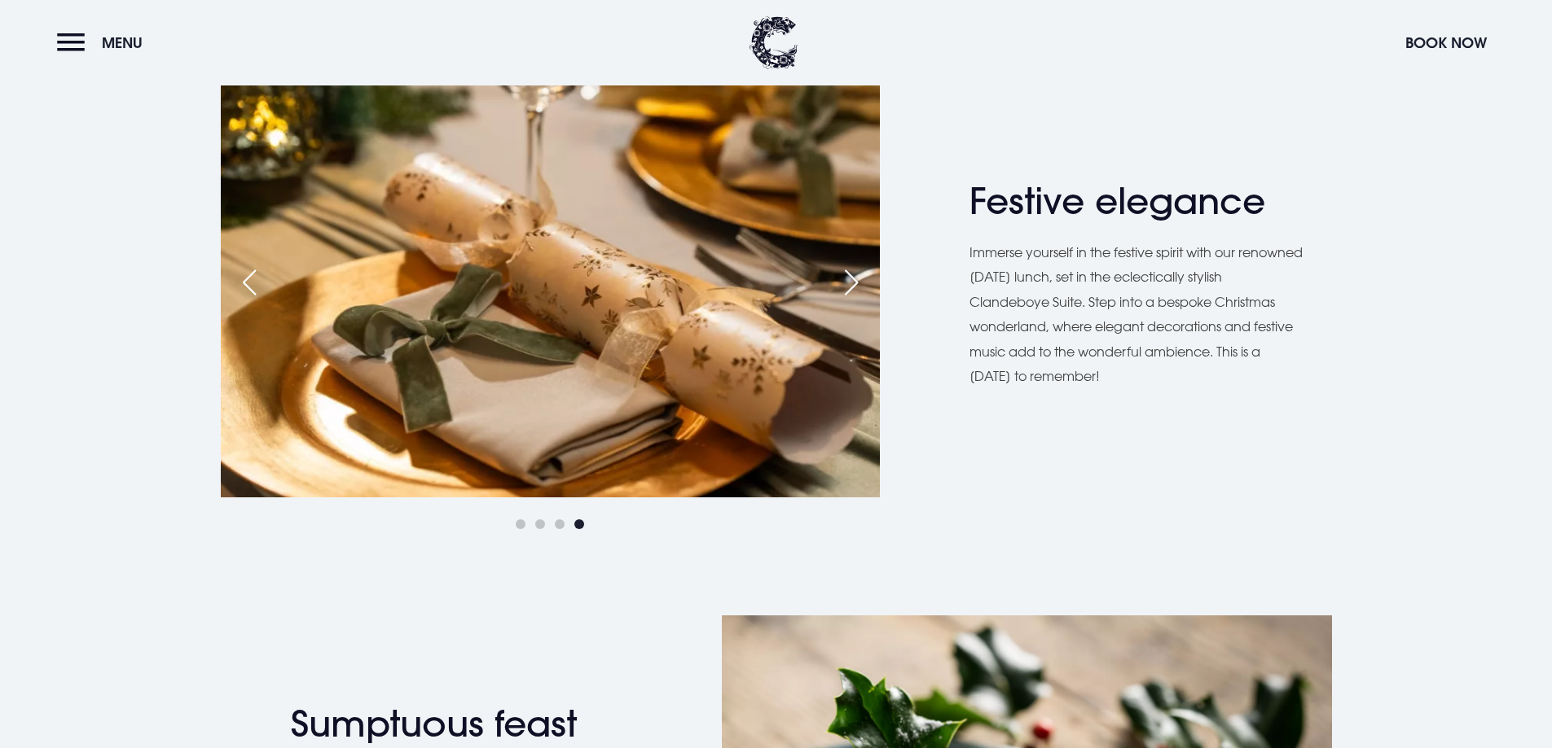
click at [837, 285] on div "Next slide" at bounding box center [851, 283] width 41 height 36
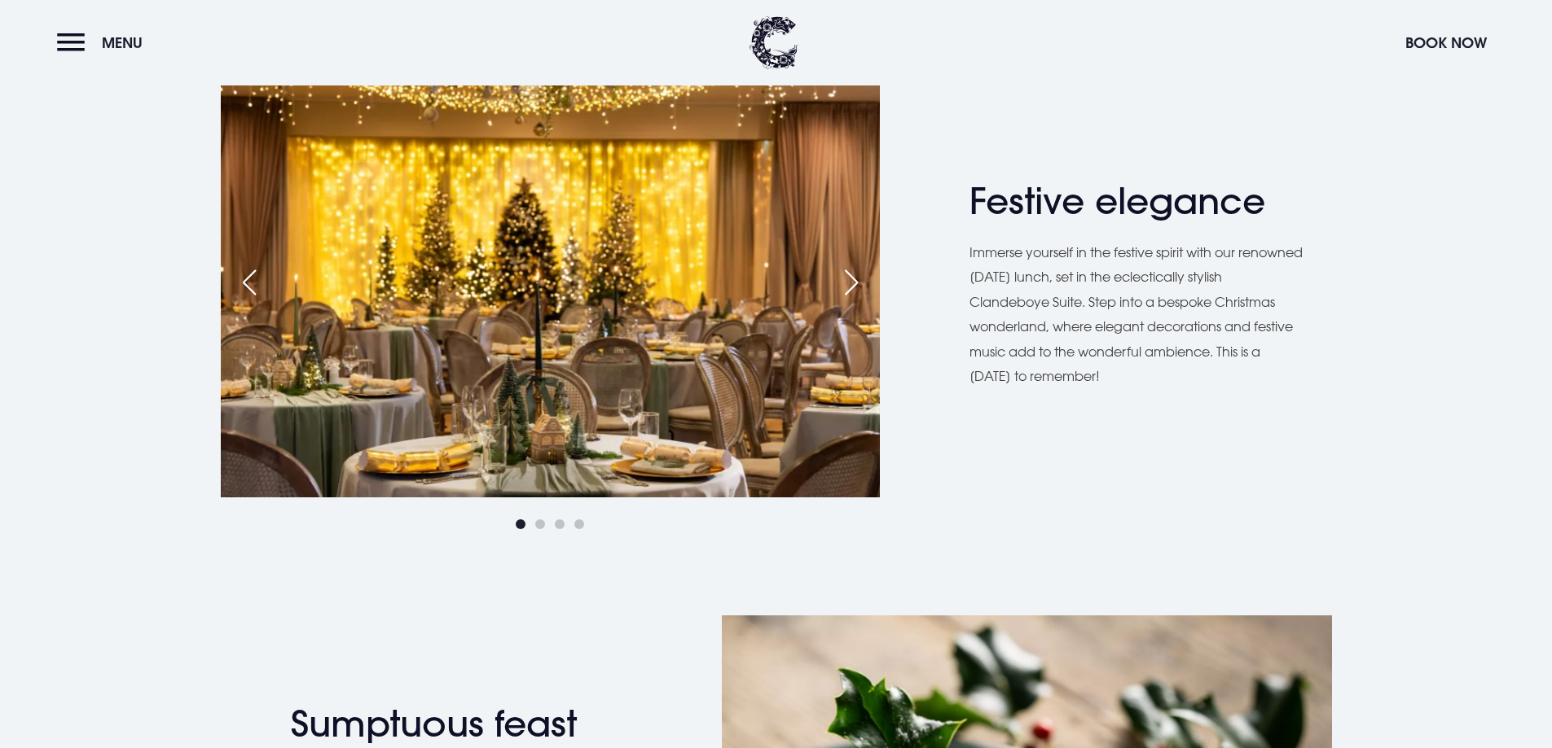
click at [837, 285] on div "Next slide" at bounding box center [851, 283] width 41 height 36
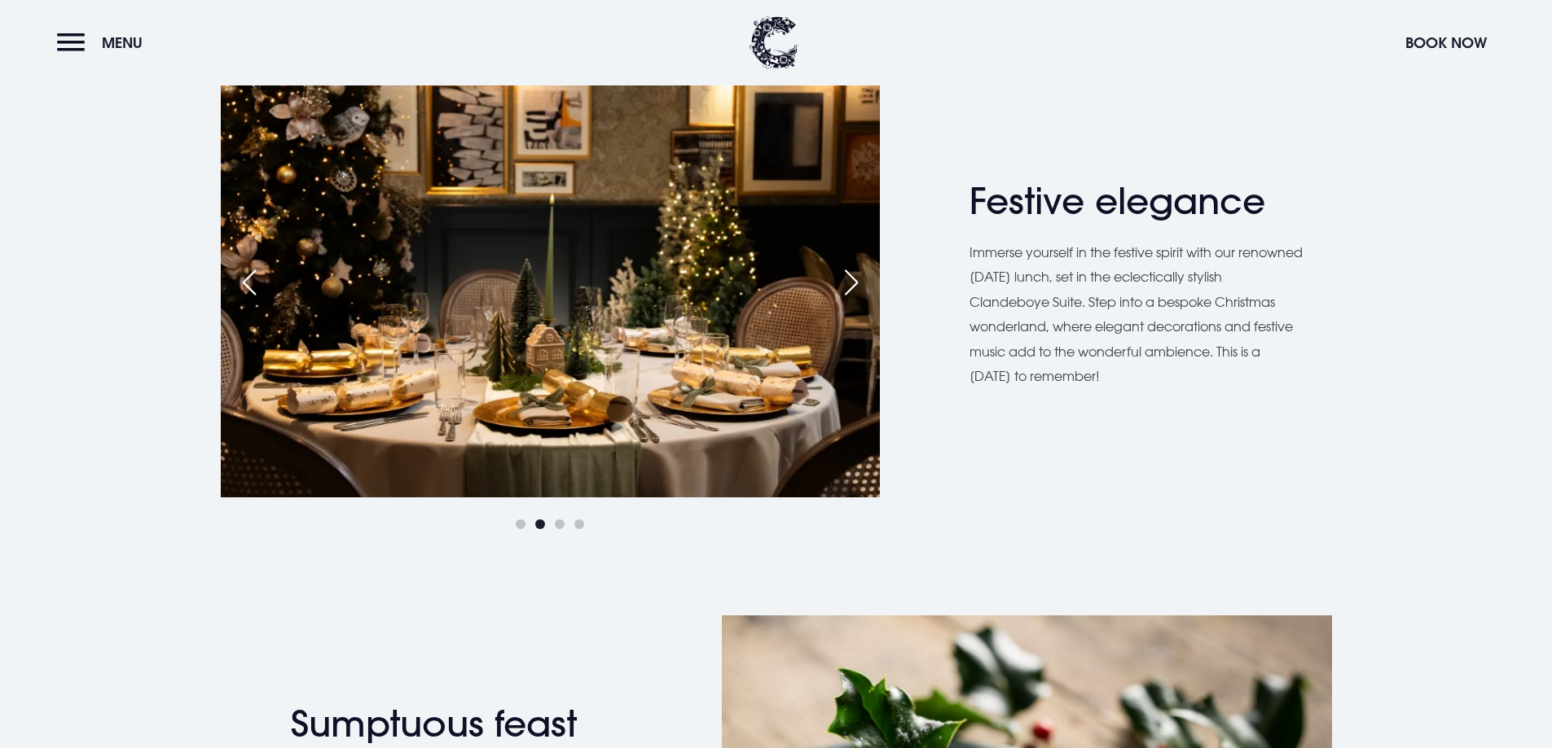
click at [837, 285] on div "Next slide" at bounding box center [851, 283] width 41 height 36
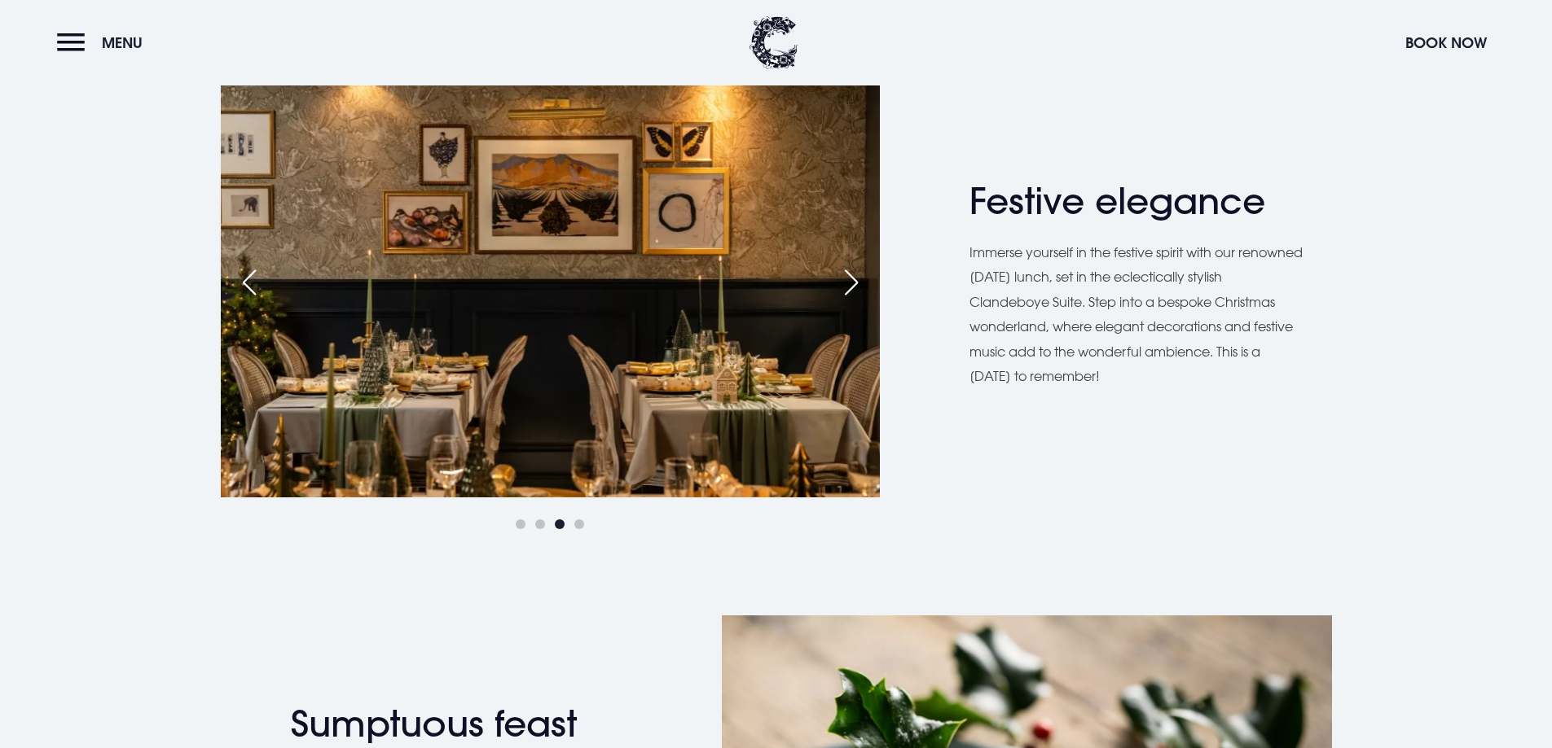
click at [837, 285] on div "Next slide" at bounding box center [851, 283] width 41 height 36
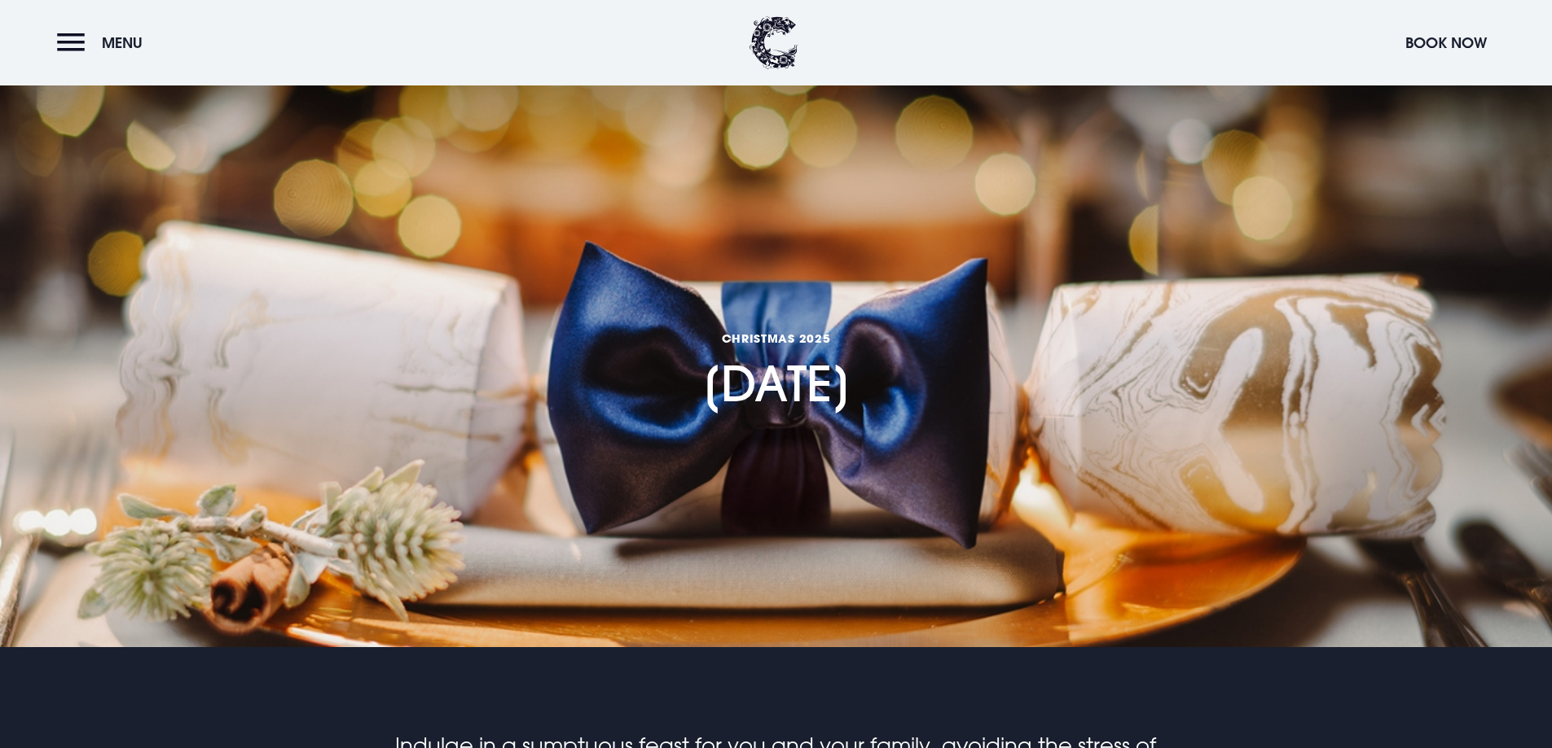
scroll to position [0, 0]
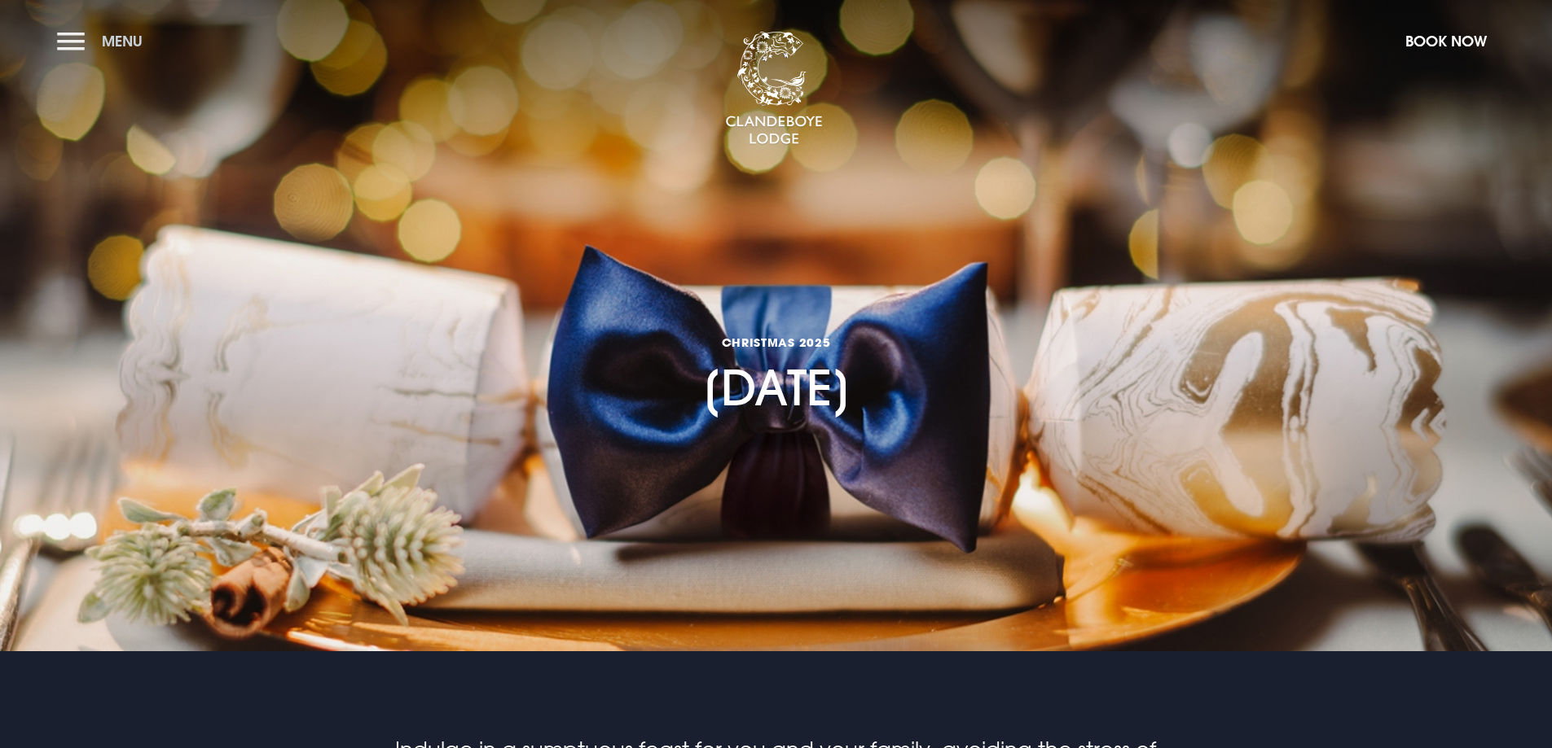
click at [64, 50] on button "Menu" at bounding box center [104, 41] width 94 height 35
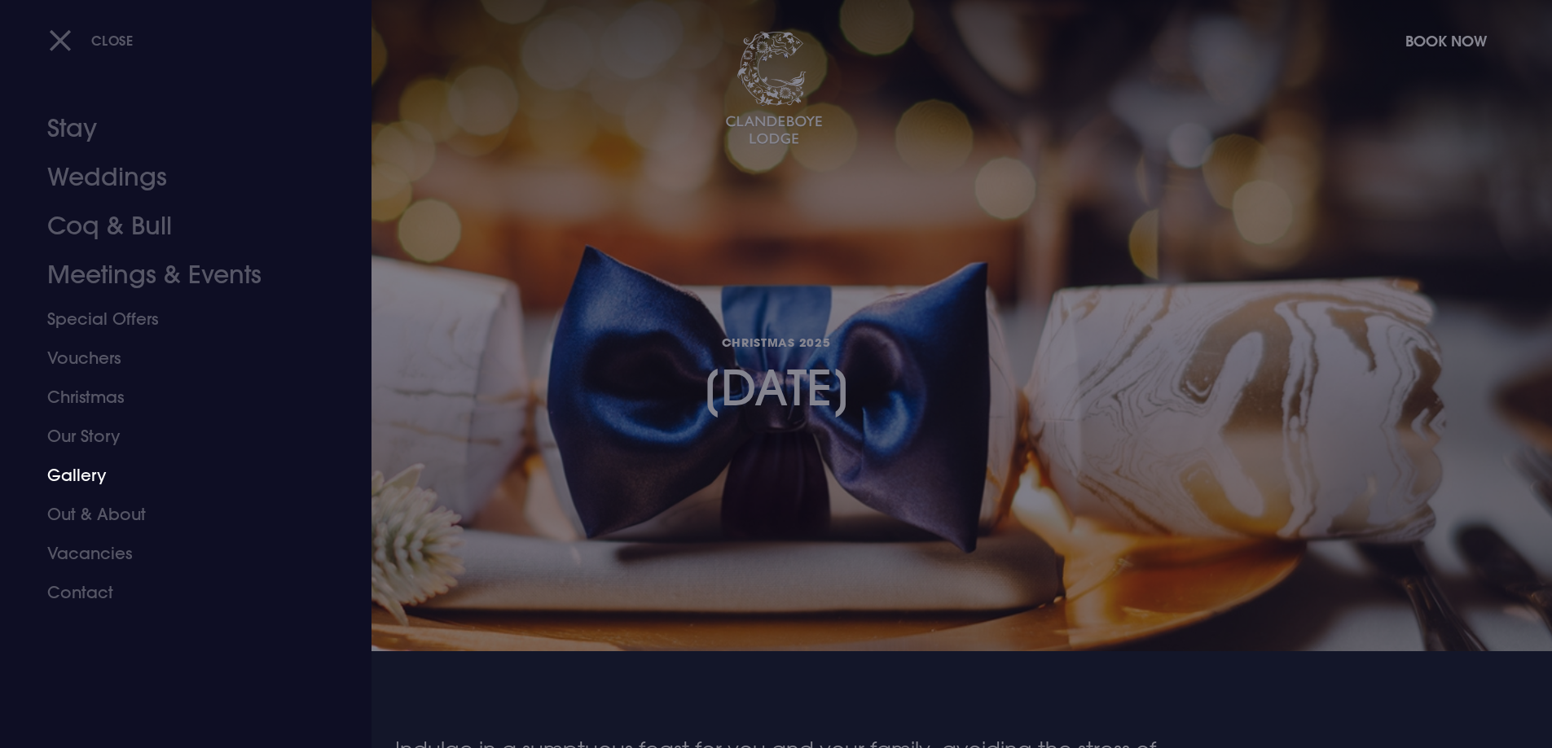
click at [64, 474] on link "Gallery" at bounding box center [175, 475] width 257 height 39
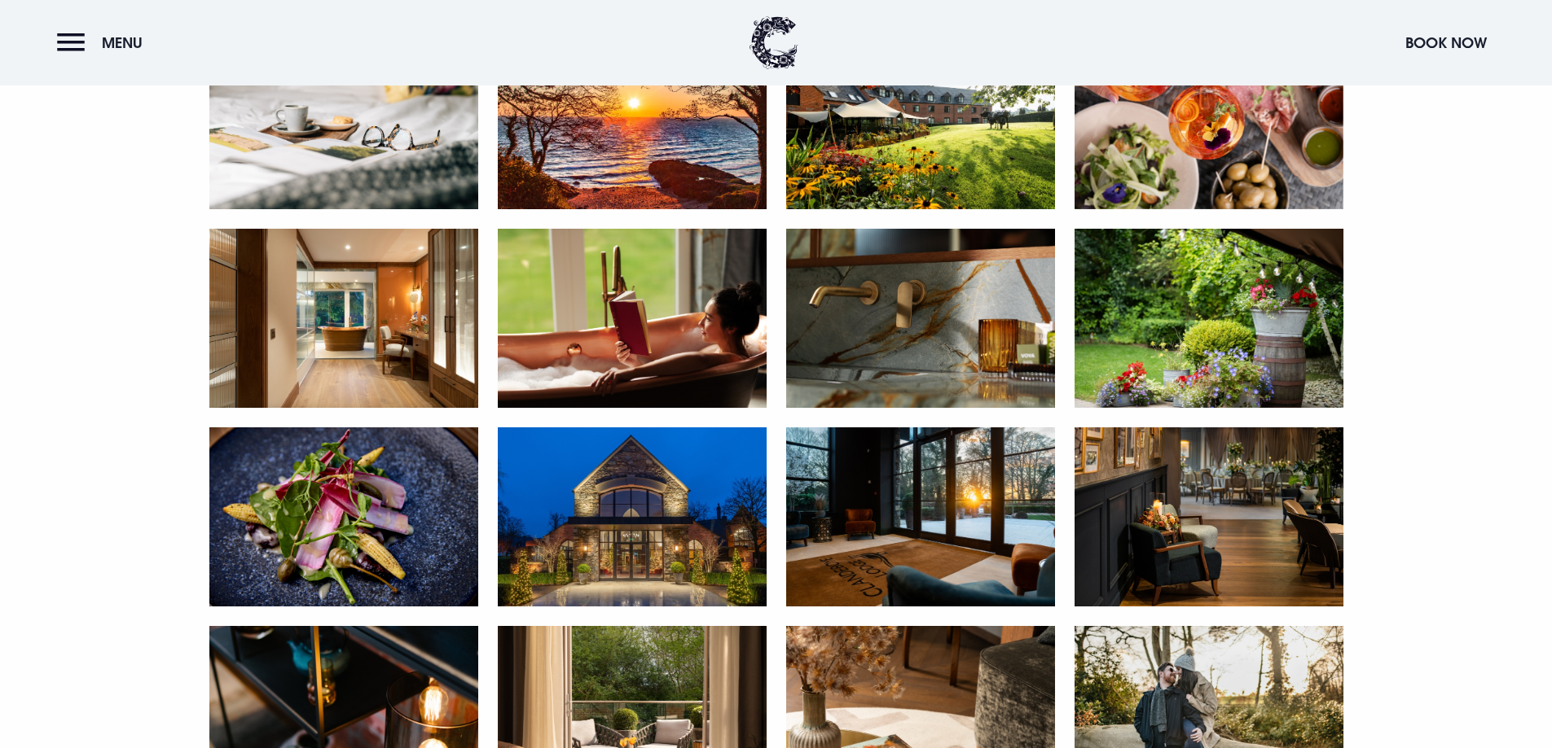
scroll to position [1873, 0]
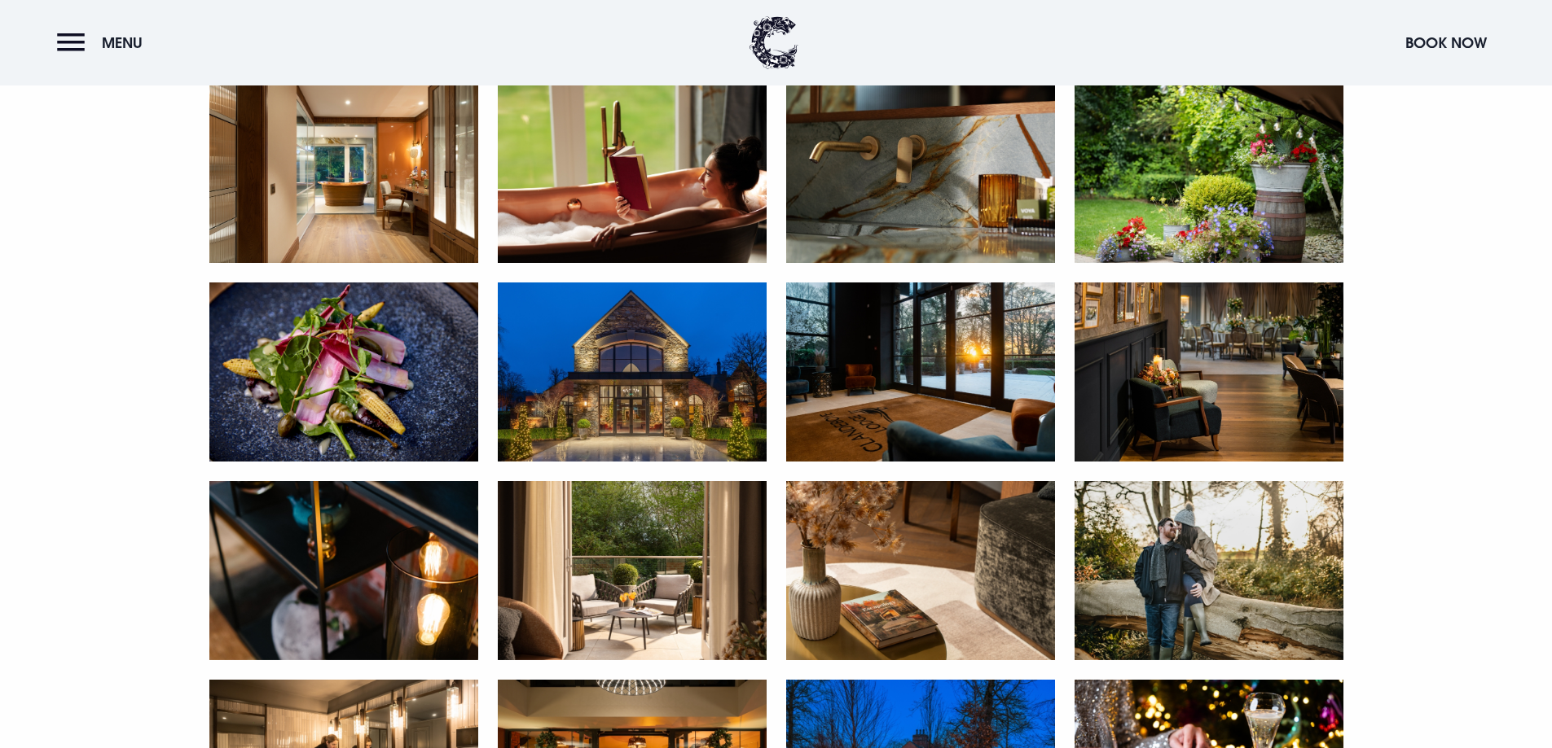
click at [1259, 382] on img at bounding box center [1208, 372] width 269 height 179
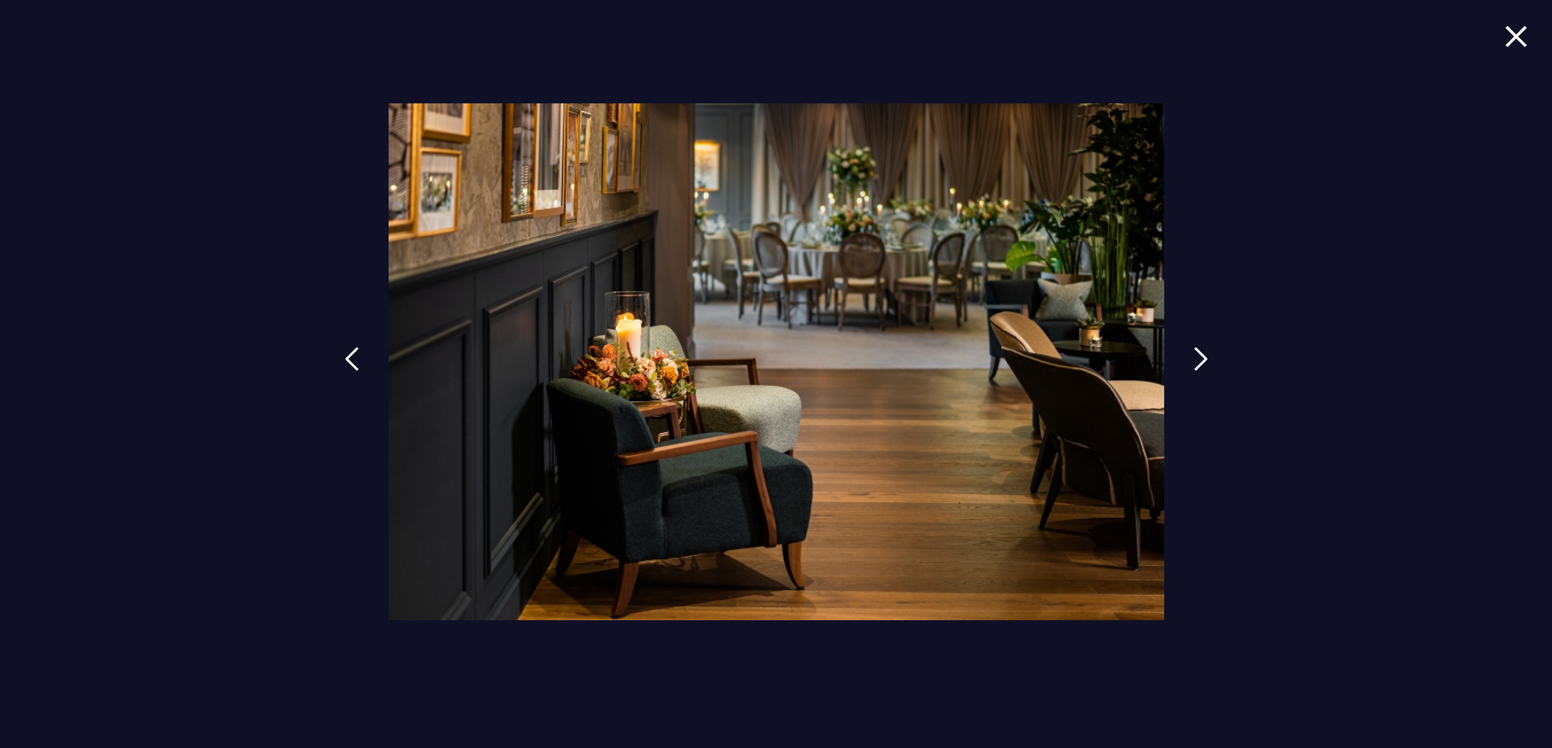
click at [1505, 34] on img at bounding box center [1515, 36] width 23 height 22
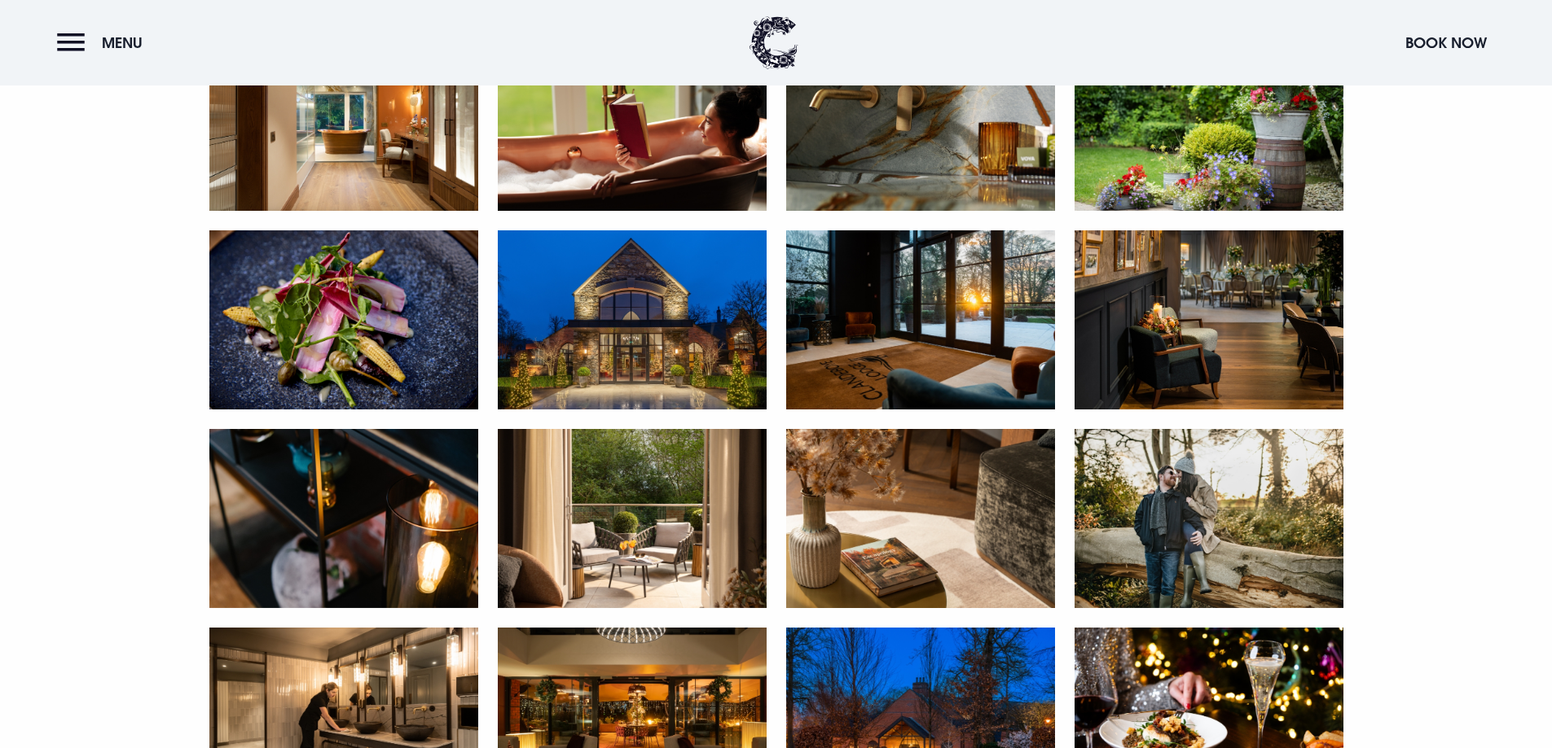
scroll to position [1955, 0]
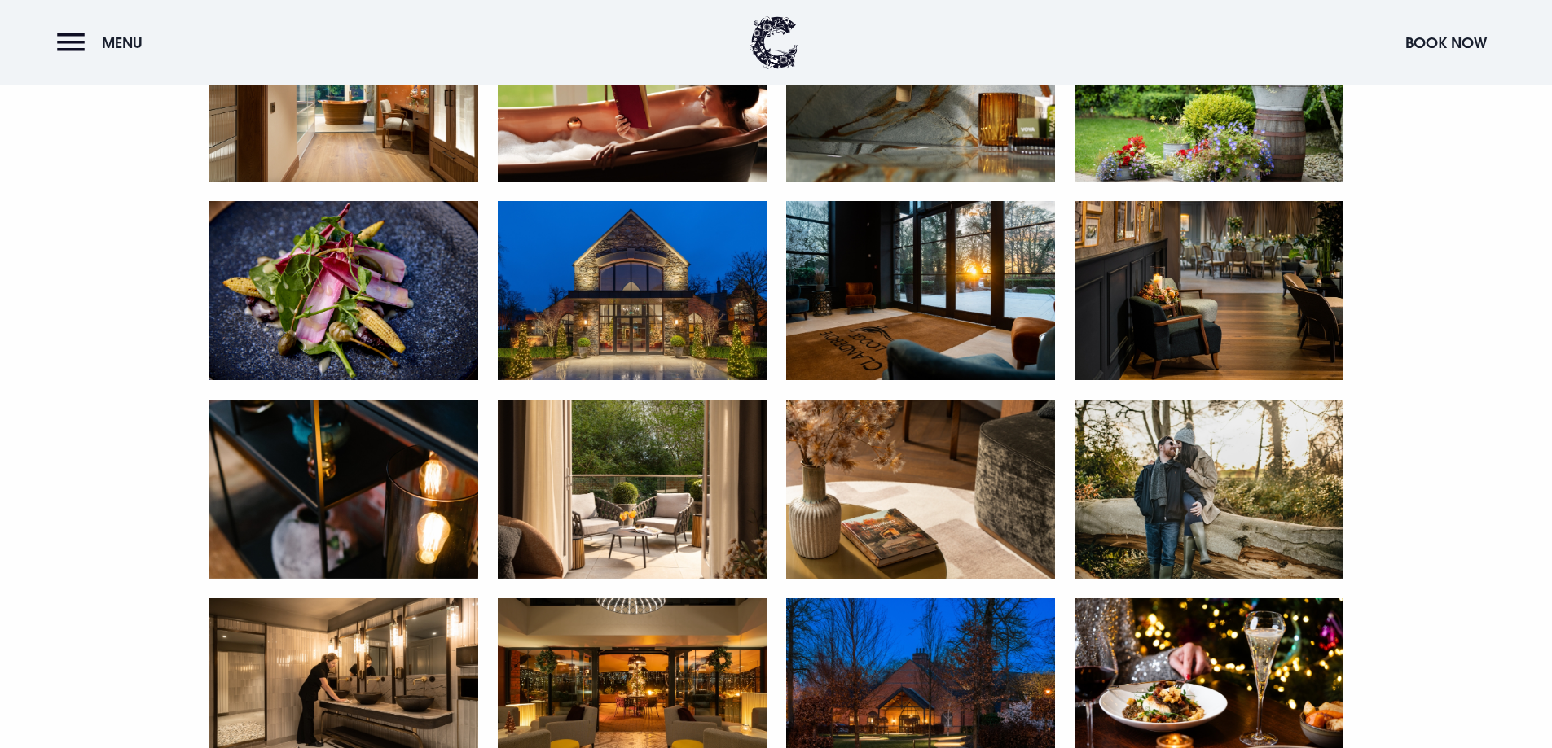
click at [614, 297] on img at bounding box center [632, 290] width 269 height 179
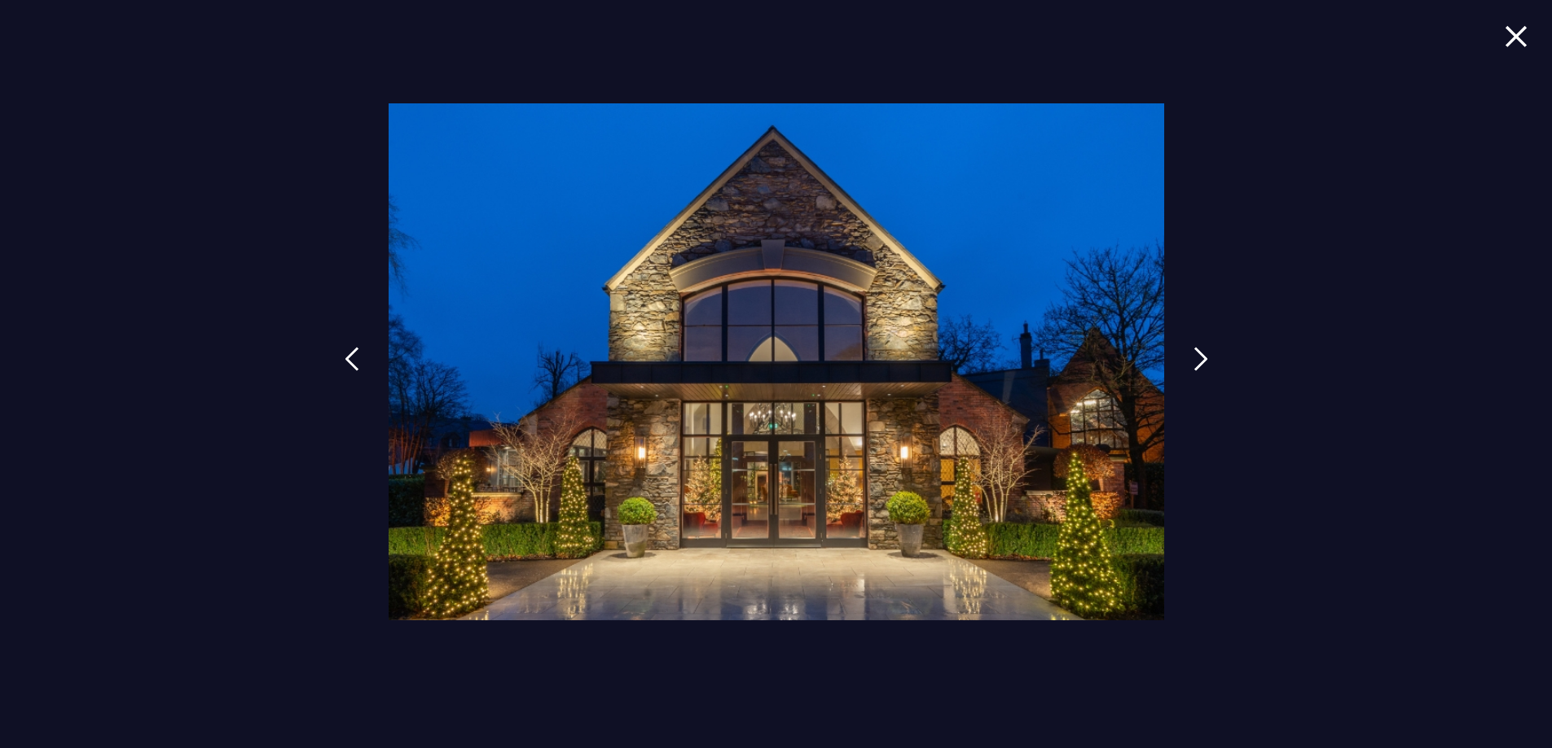
click at [1509, 34] on img at bounding box center [1515, 36] width 23 height 22
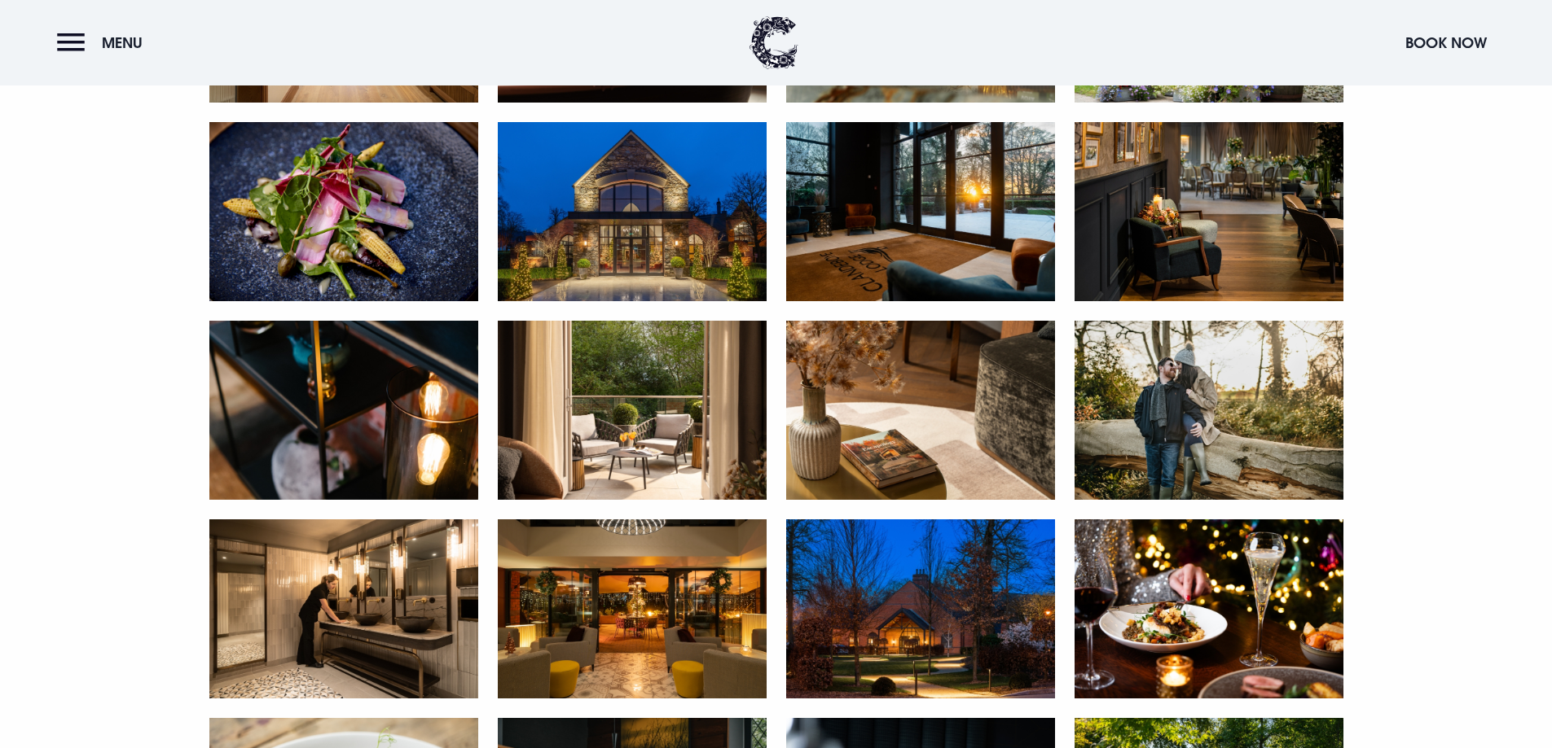
scroll to position [2280, 0]
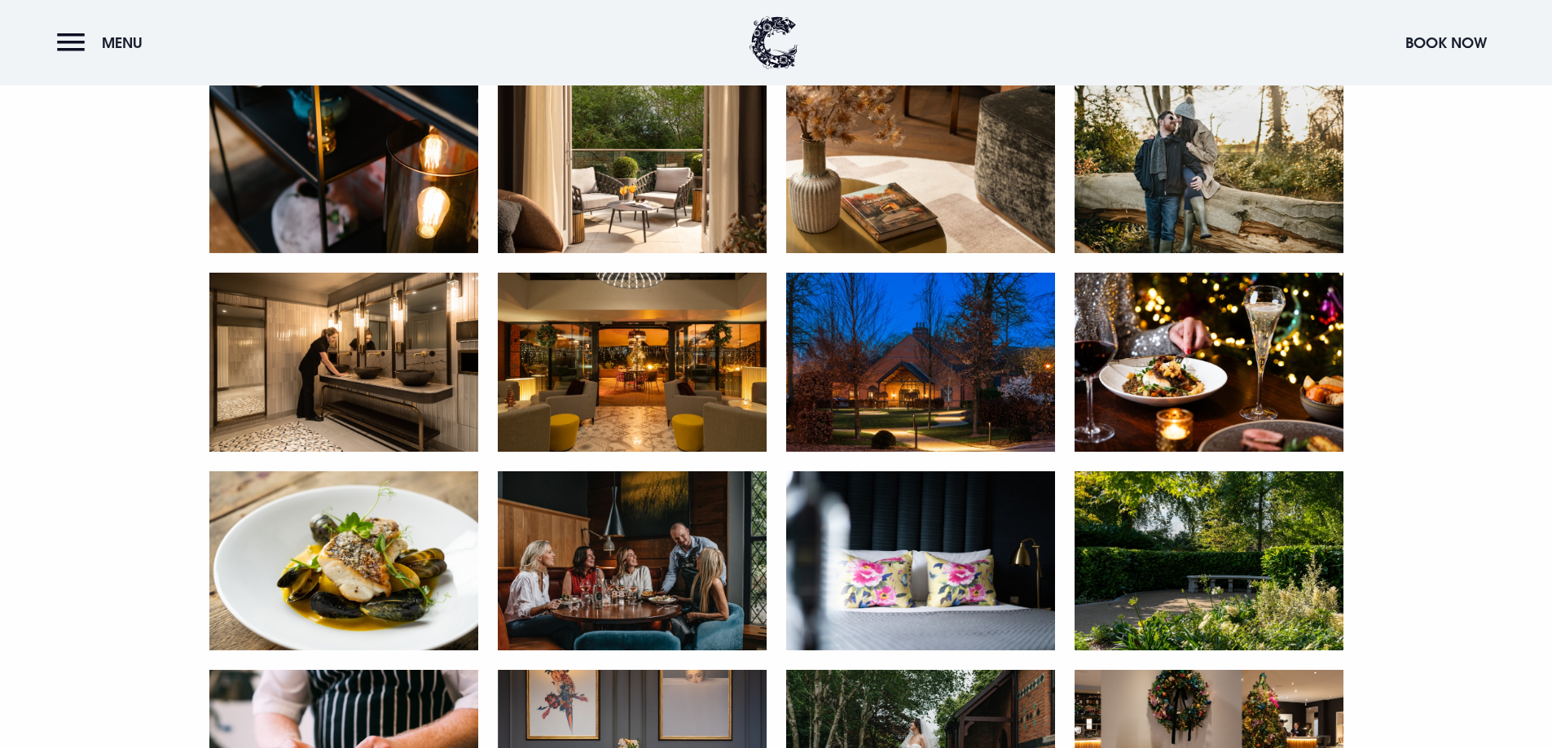
drag, startPoint x: 284, startPoint y: 331, endPoint x: 307, endPoint y: 335, distance: 23.0
click at [285, 331] on img at bounding box center [343, 362] width 269 height 179
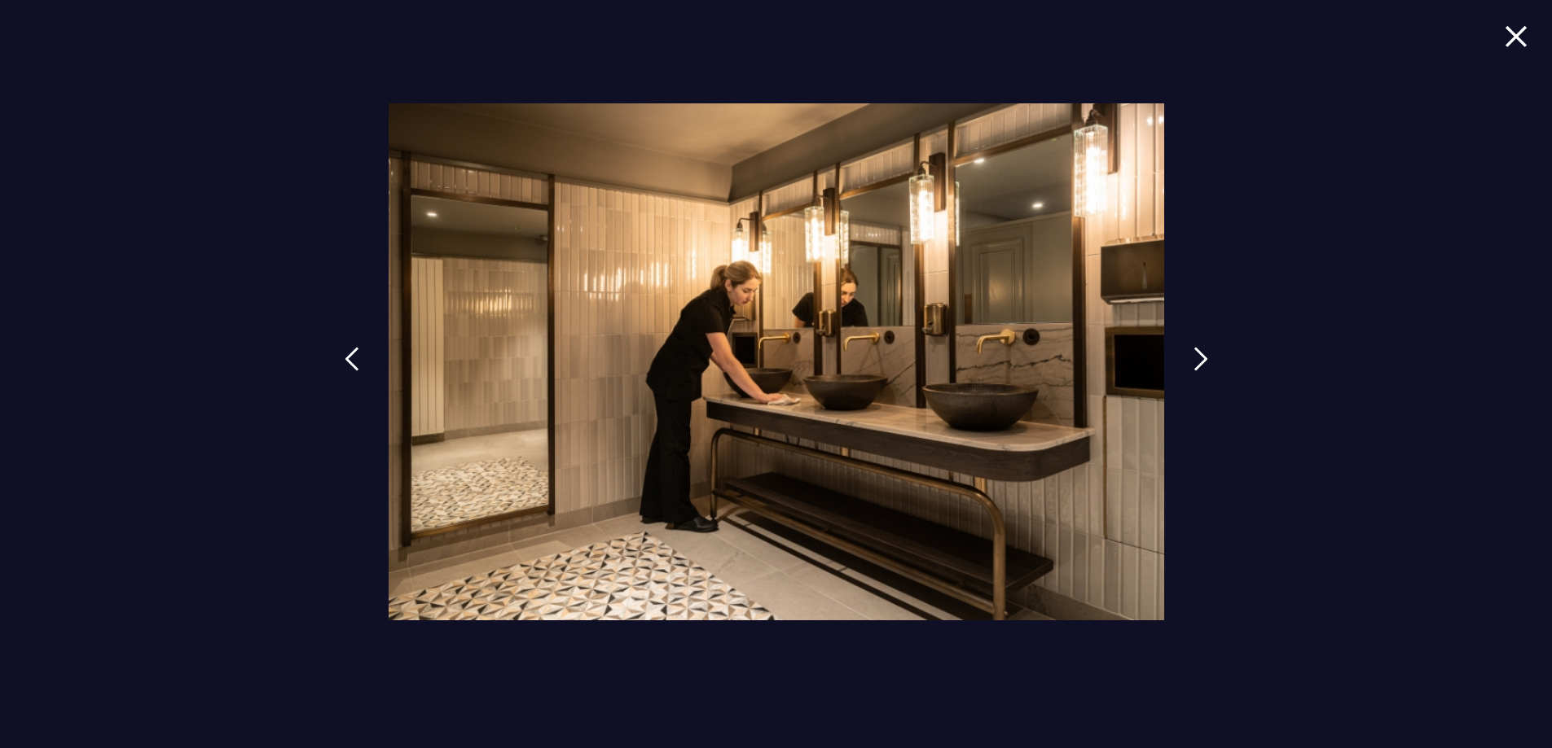
click at [1509, 36] on img at bounding box center [1515, 36] width 23 height 22
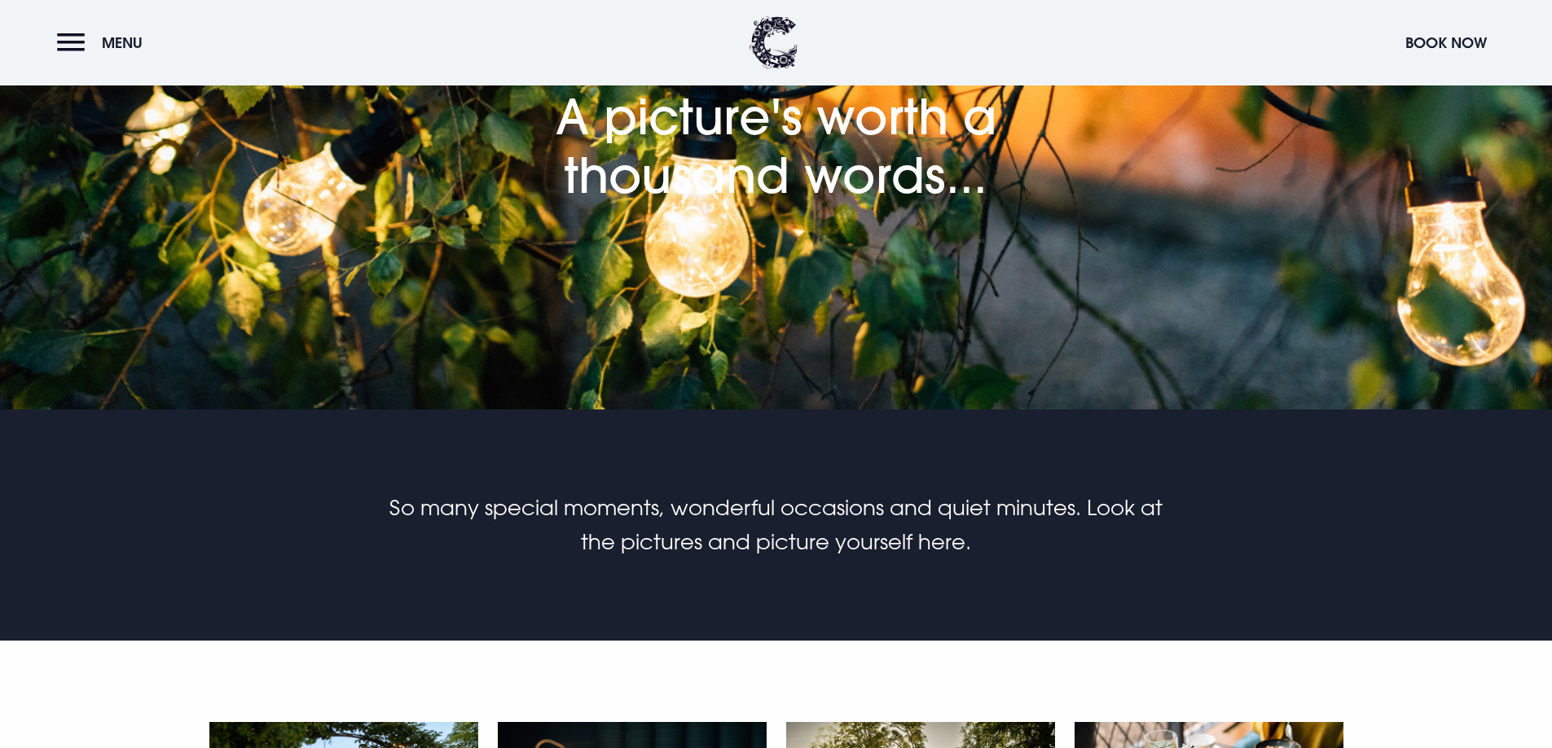
scroll to position [0, 0]
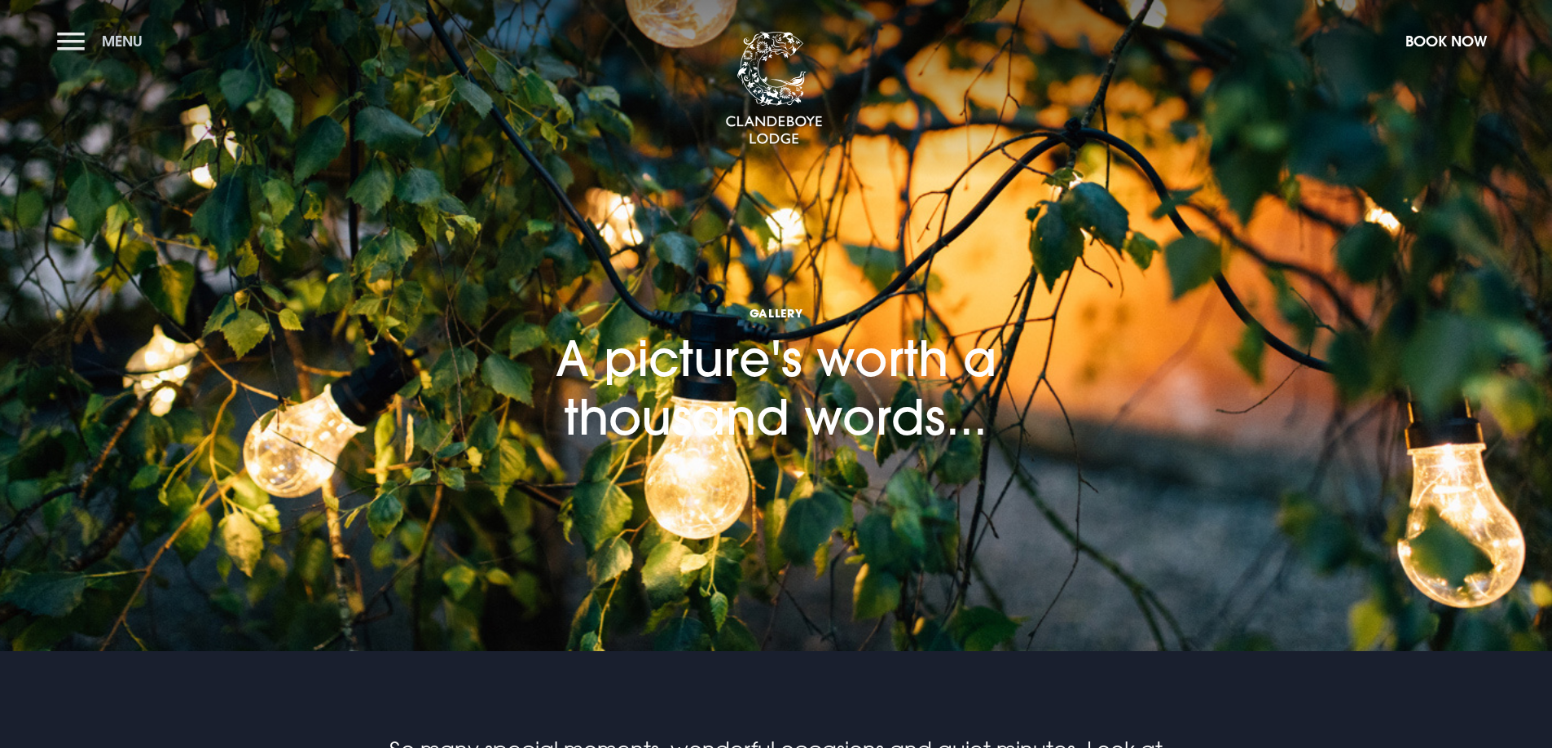
click at [67, 33] on button "Menu" at bounding box center [104, 41] width 94 height 35
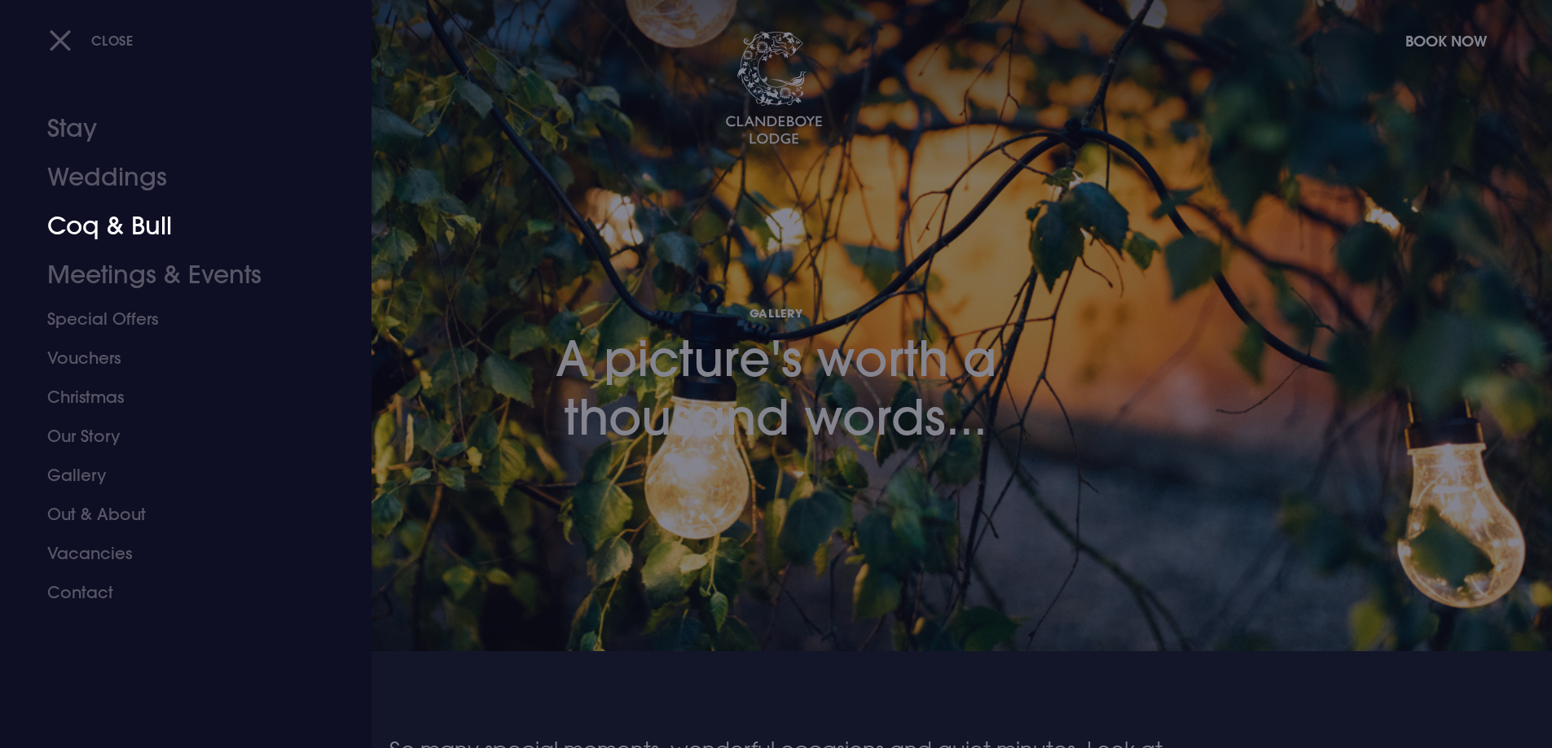
click at [94, 219] on link "Coq & Bull" at bounding box center [175, 226] width 257 height 49
